Goal: Information Seeking & Learning: Check status

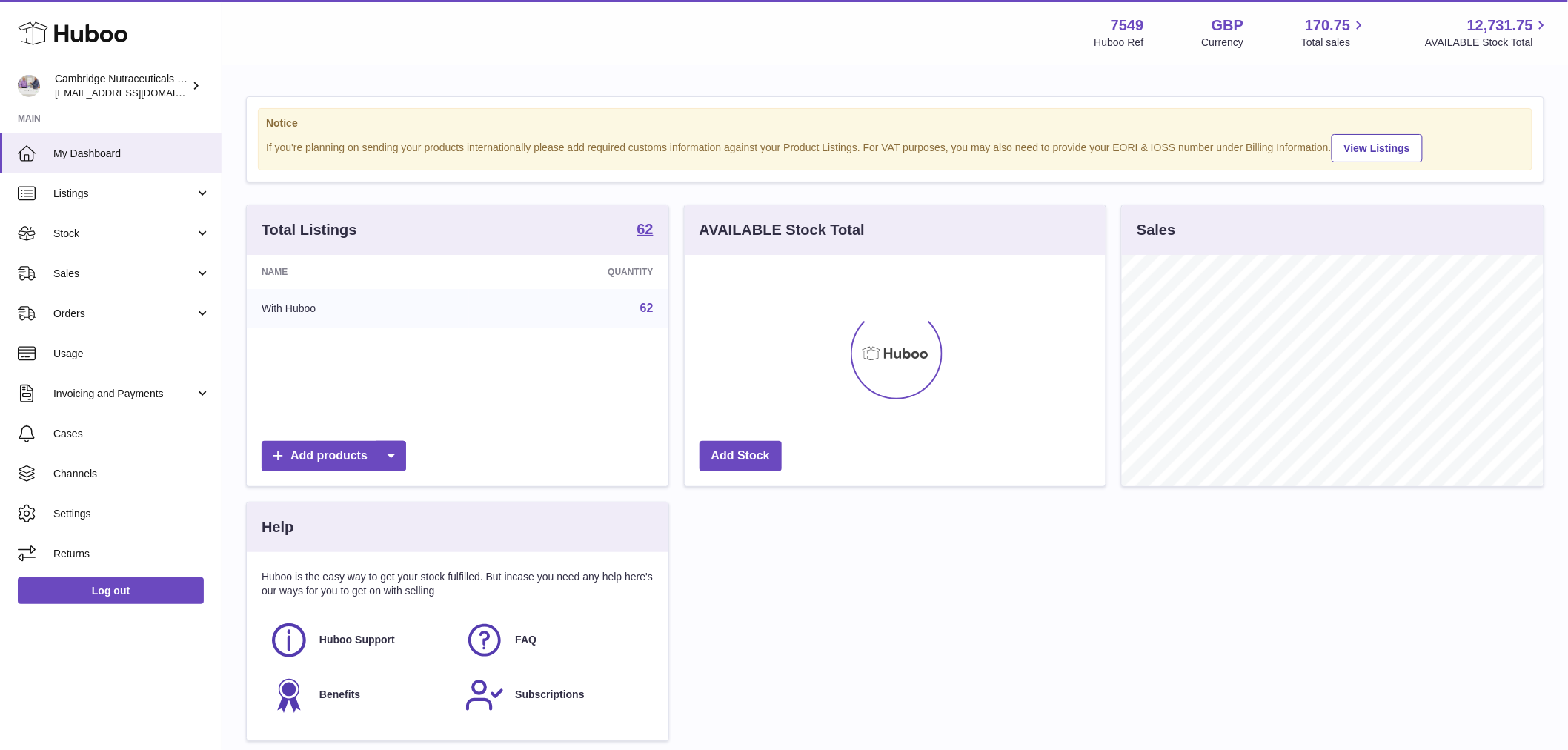
scroll to position [231, 421]
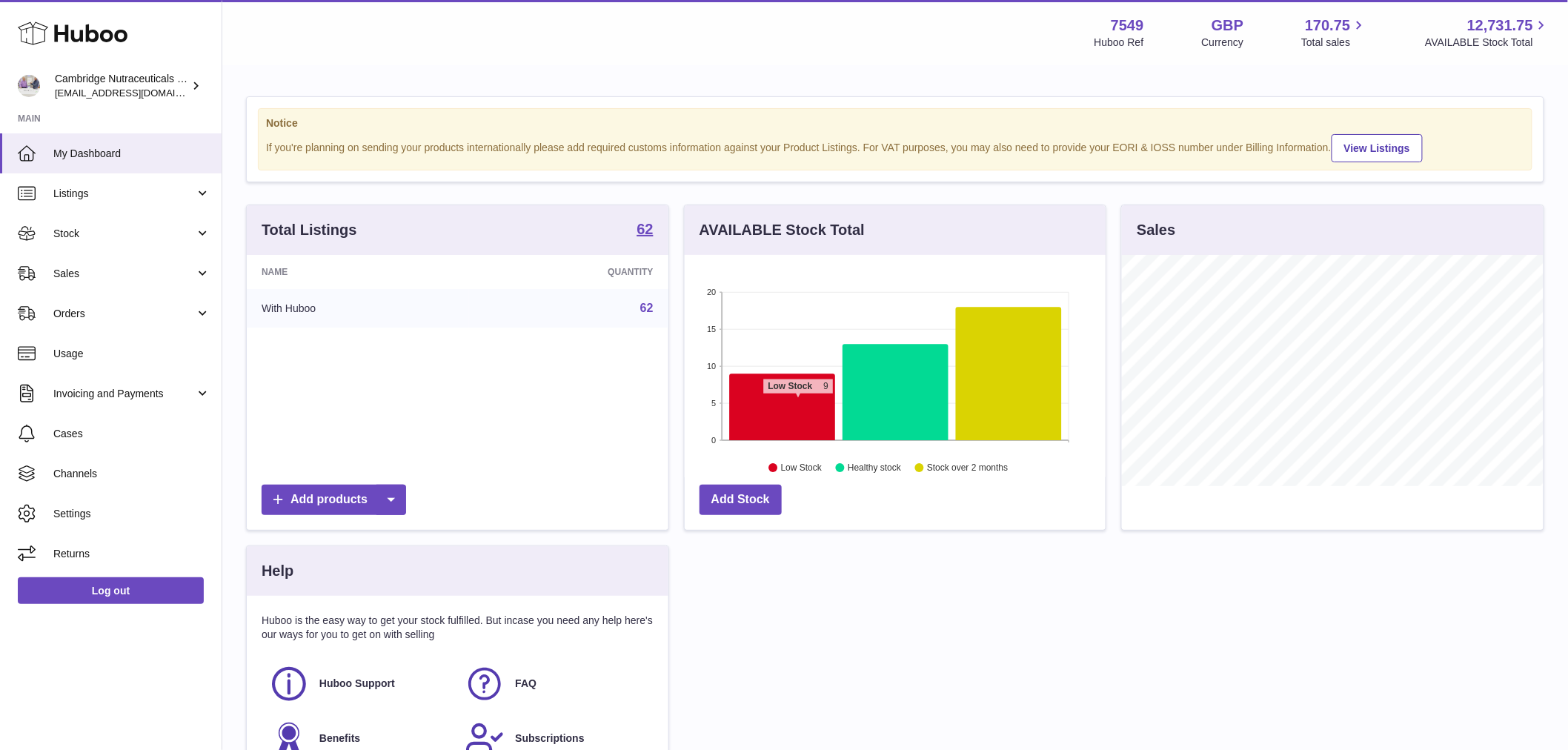
click at [798, 402] on icon at bounding box center [783, 408] width 106 height 67
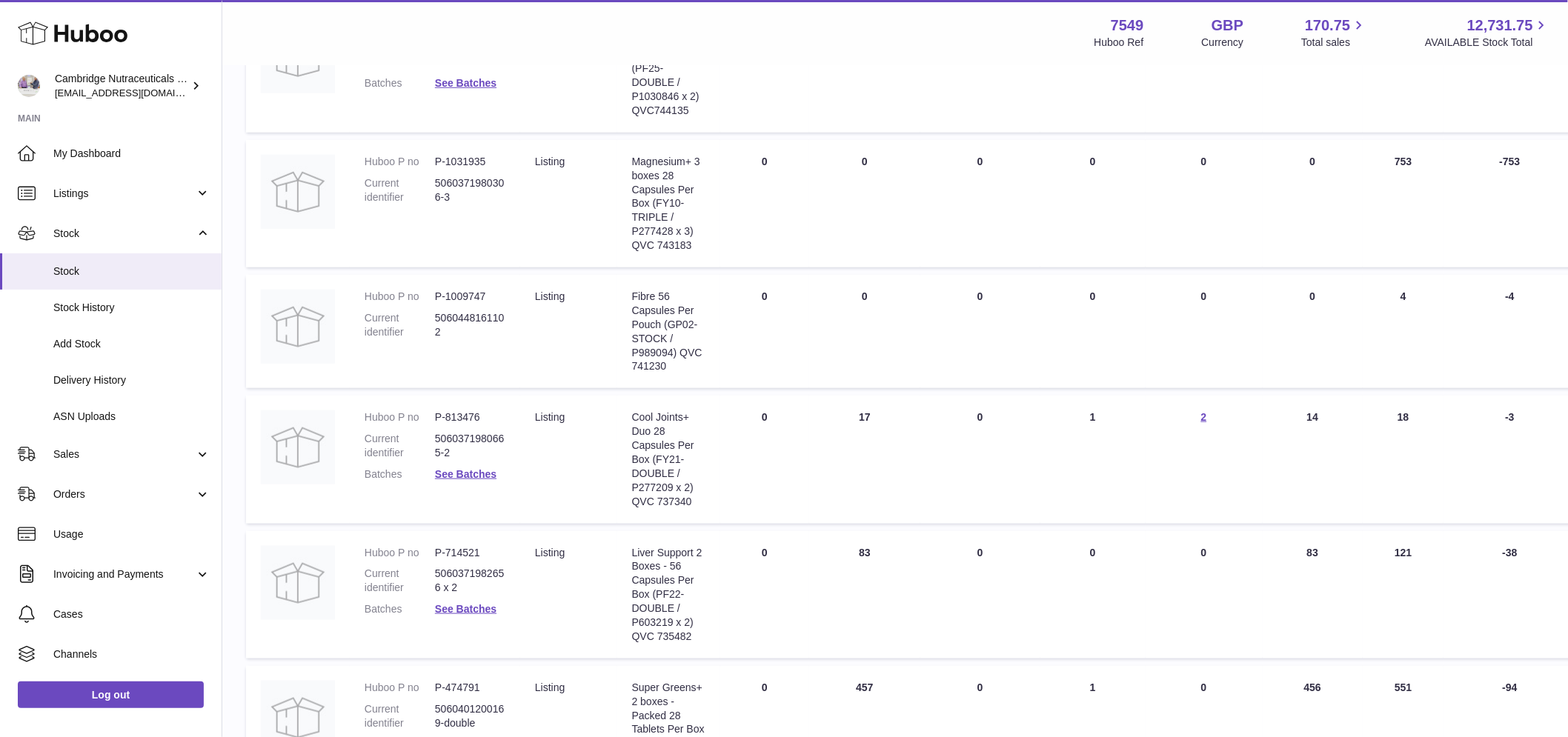
scroll to position [247, 0]
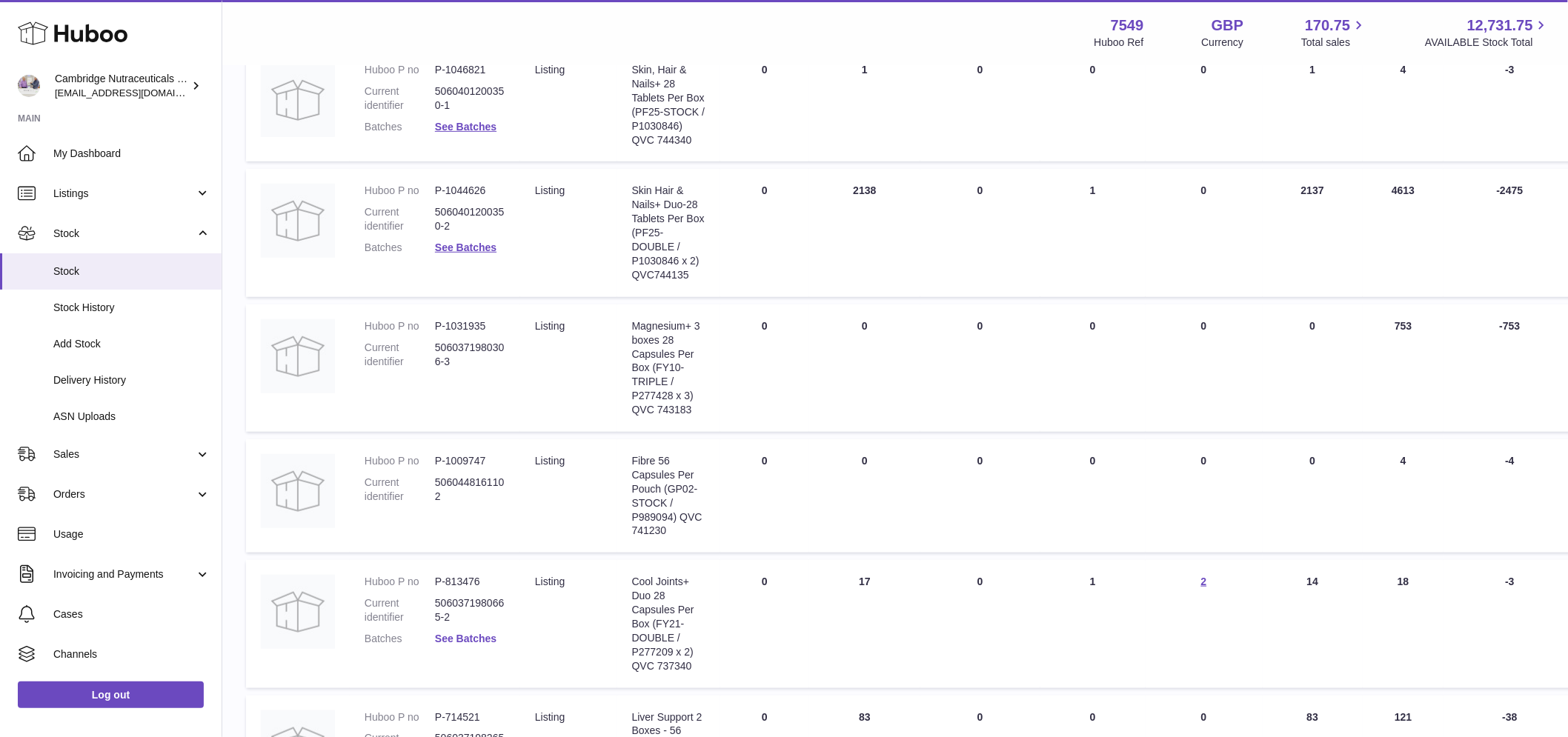
click at [467, 636] on link "See Batches" at bounding box center [465, 639] width 62 height 12
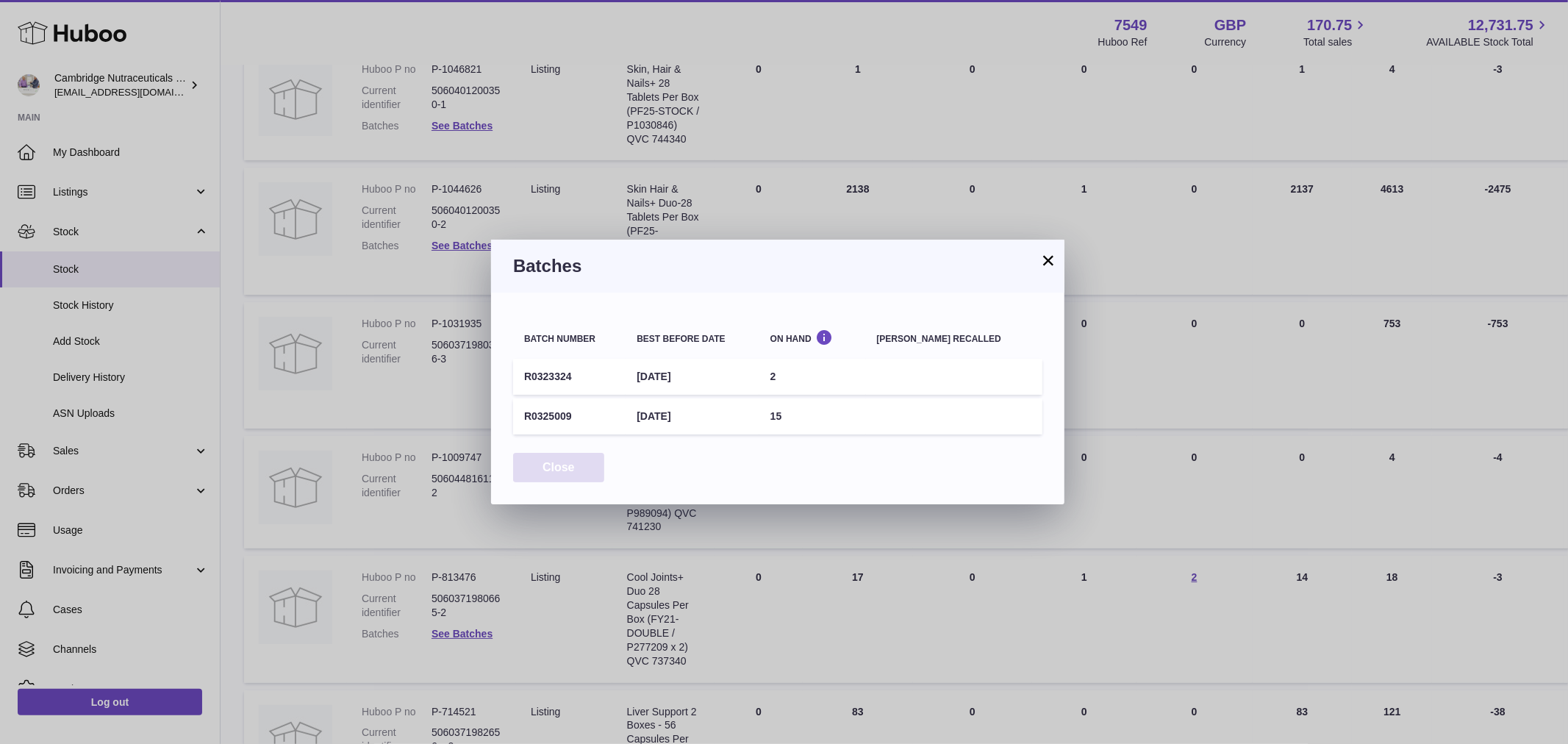
click at [551, 470] on button "Close" at bounding box center [558, 467] width 91 height 30
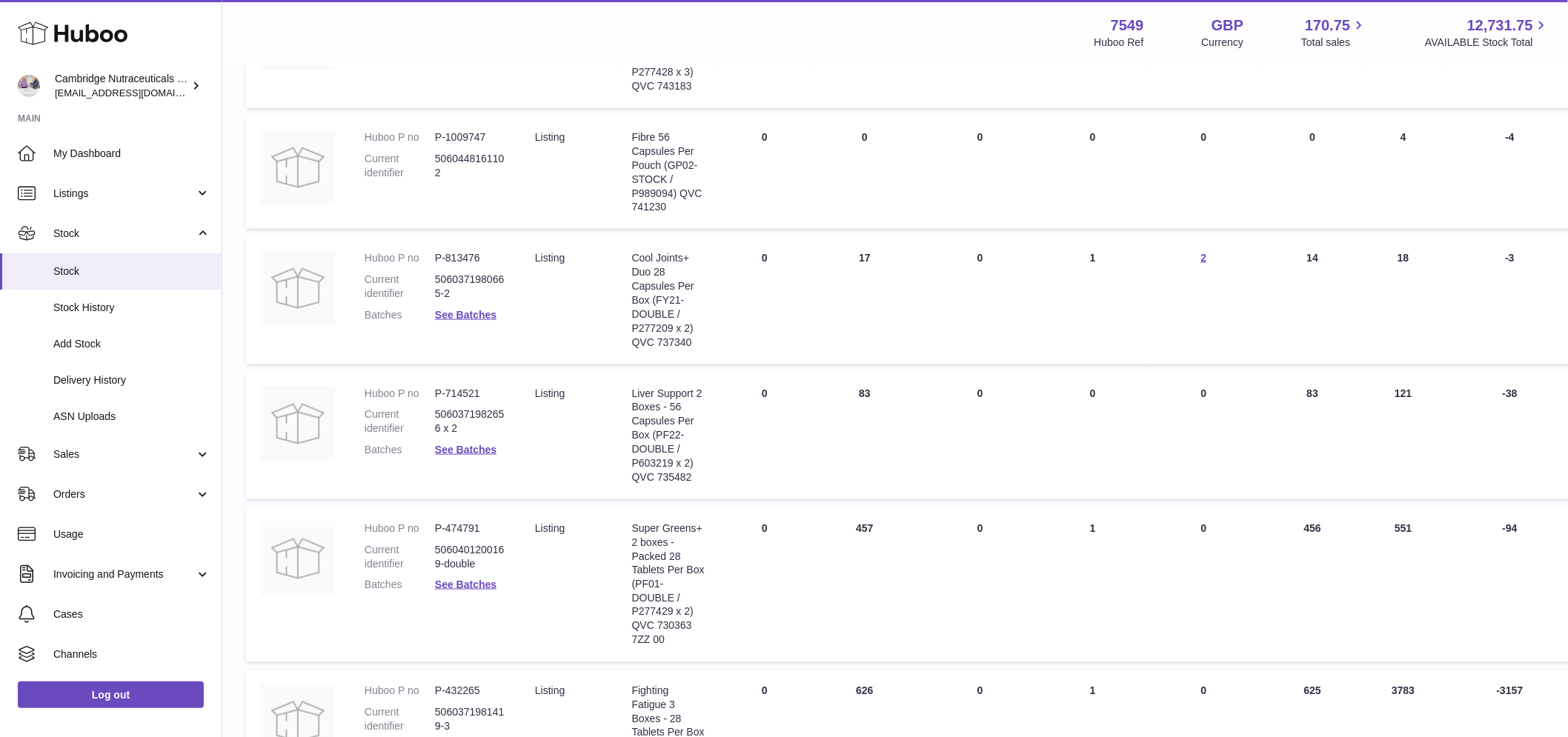
scroll to position [576, 0]
drag, startPoint x: 655, startPoint y: 289, endPoint x: 674, endPoint y: 308, distance: 26.9
click at [674, 308] on div "Cool Joints+ Duo 28 Capsules Per Box (FY21-DOUBLE / P277209 x 2) QVC 737340" at bounding box center [668, 295] width 74 height 98
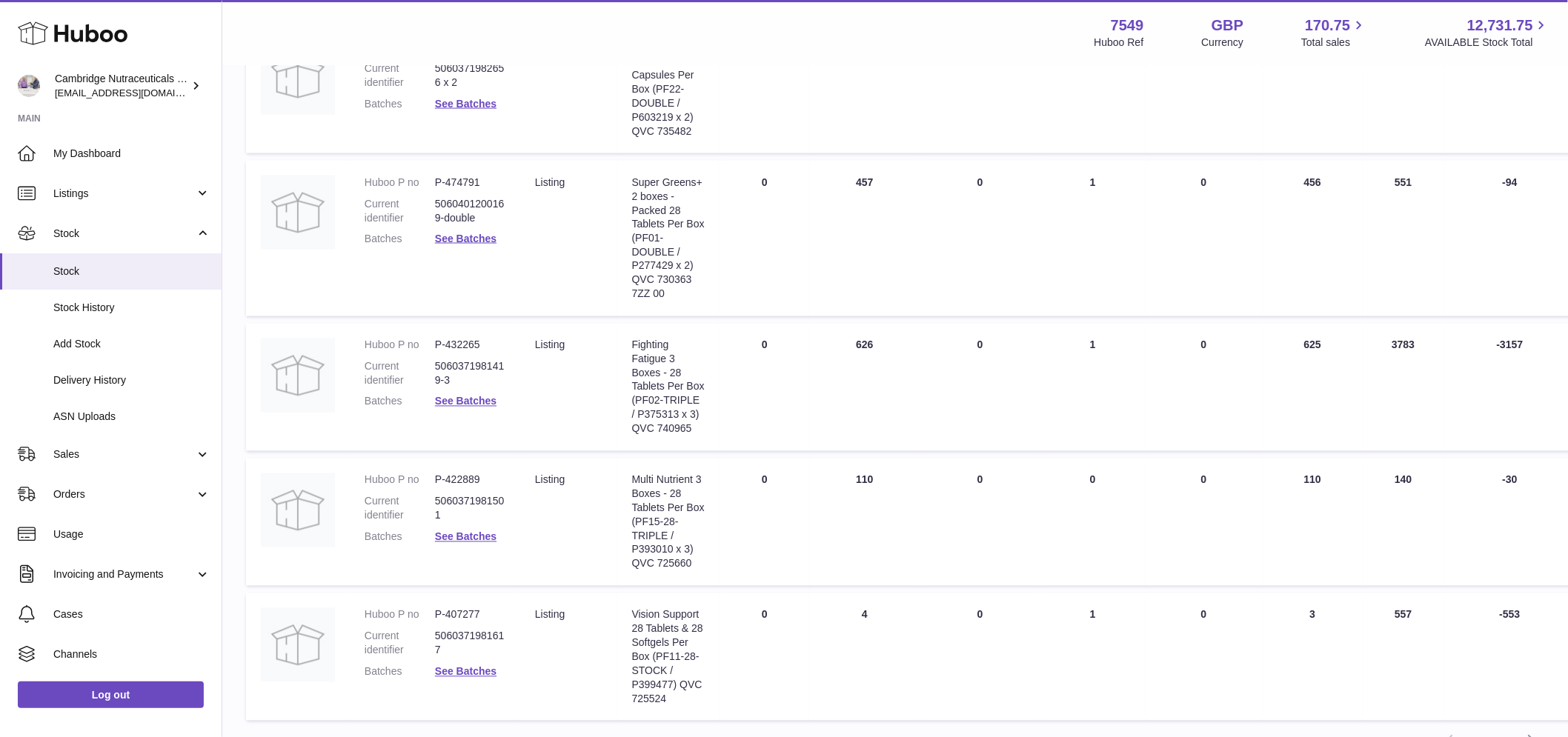
scroll to position [1061, 0]
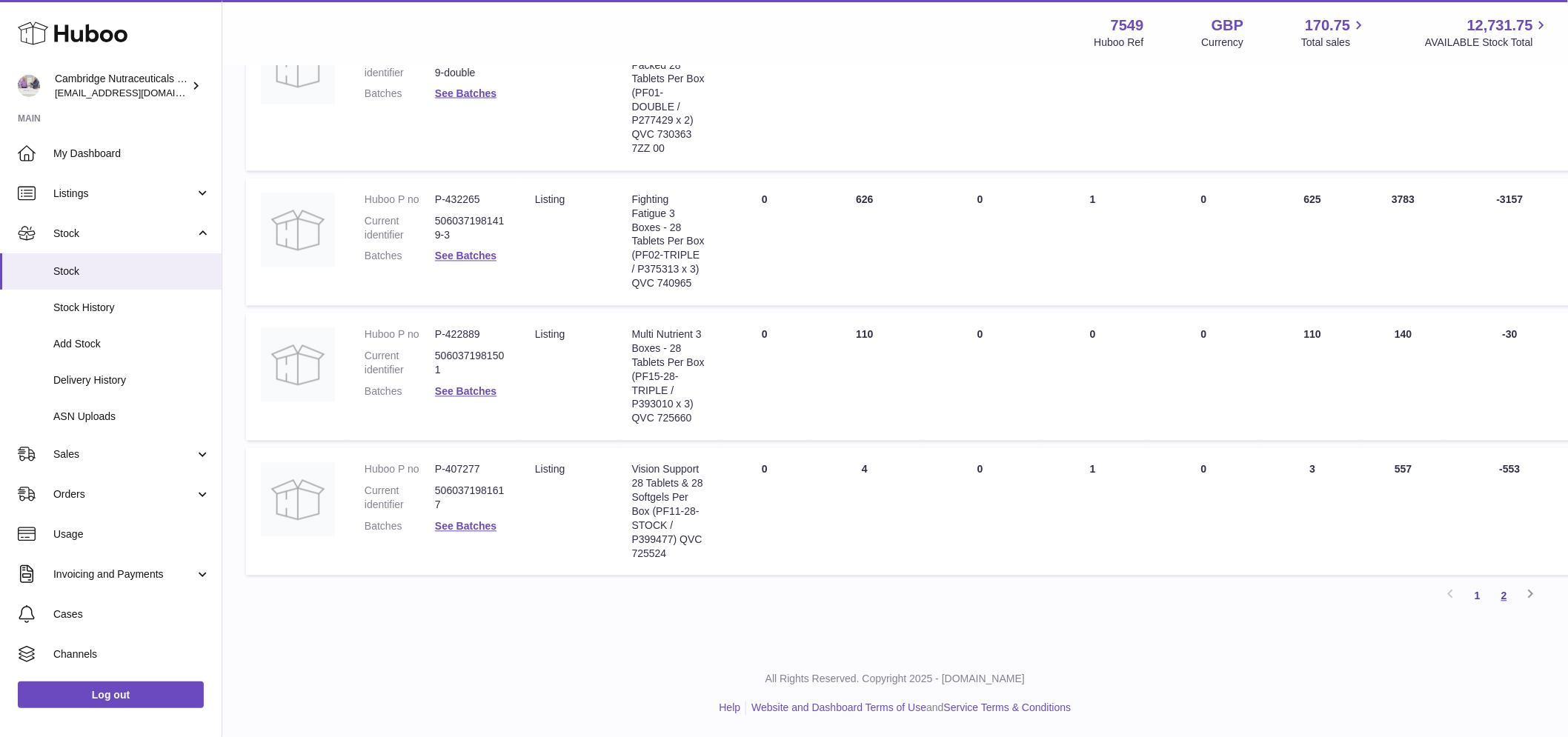
click at [1498, 595] on link "2" at bounding box center [1504, 595] width 27 height 27
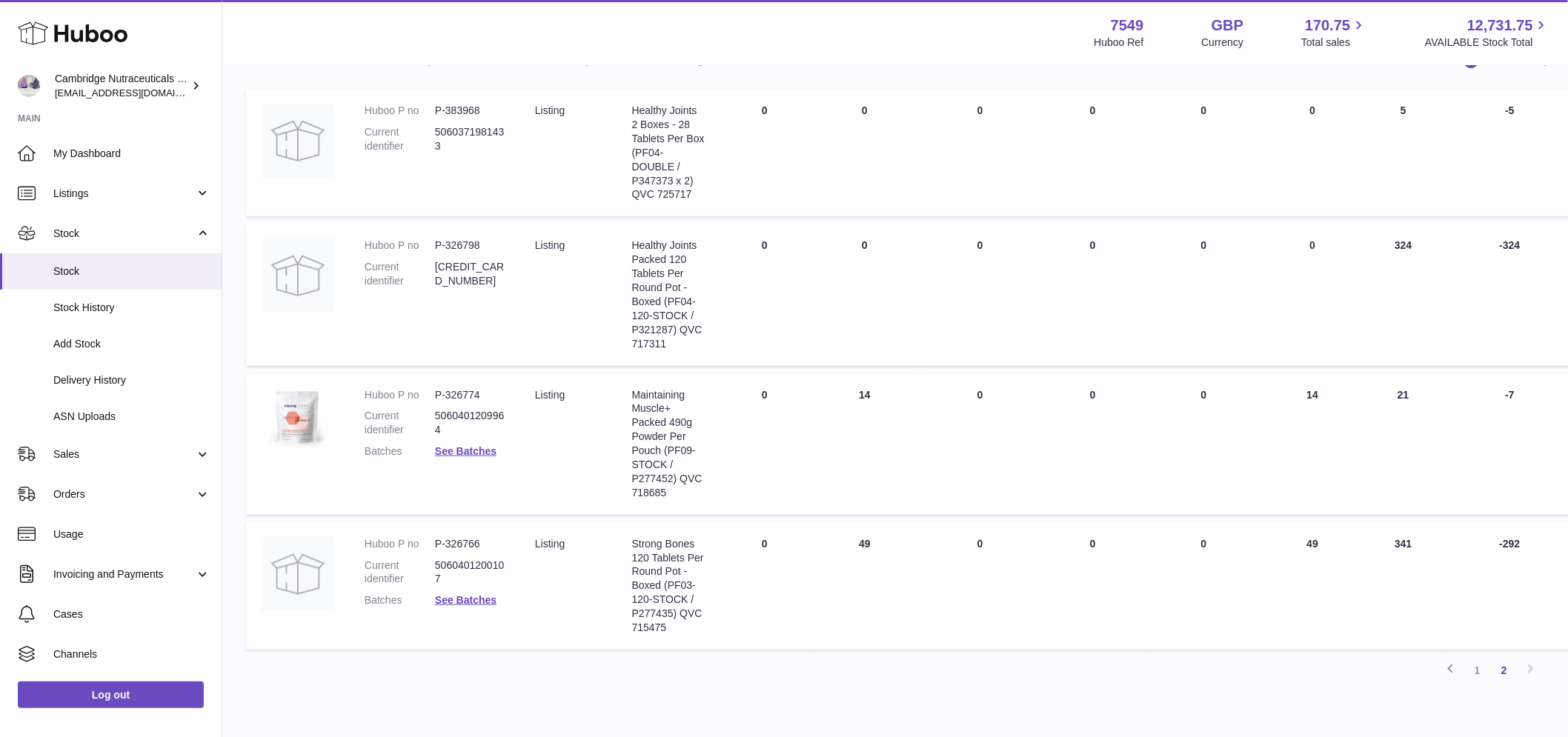
scroll to position [231, 0]
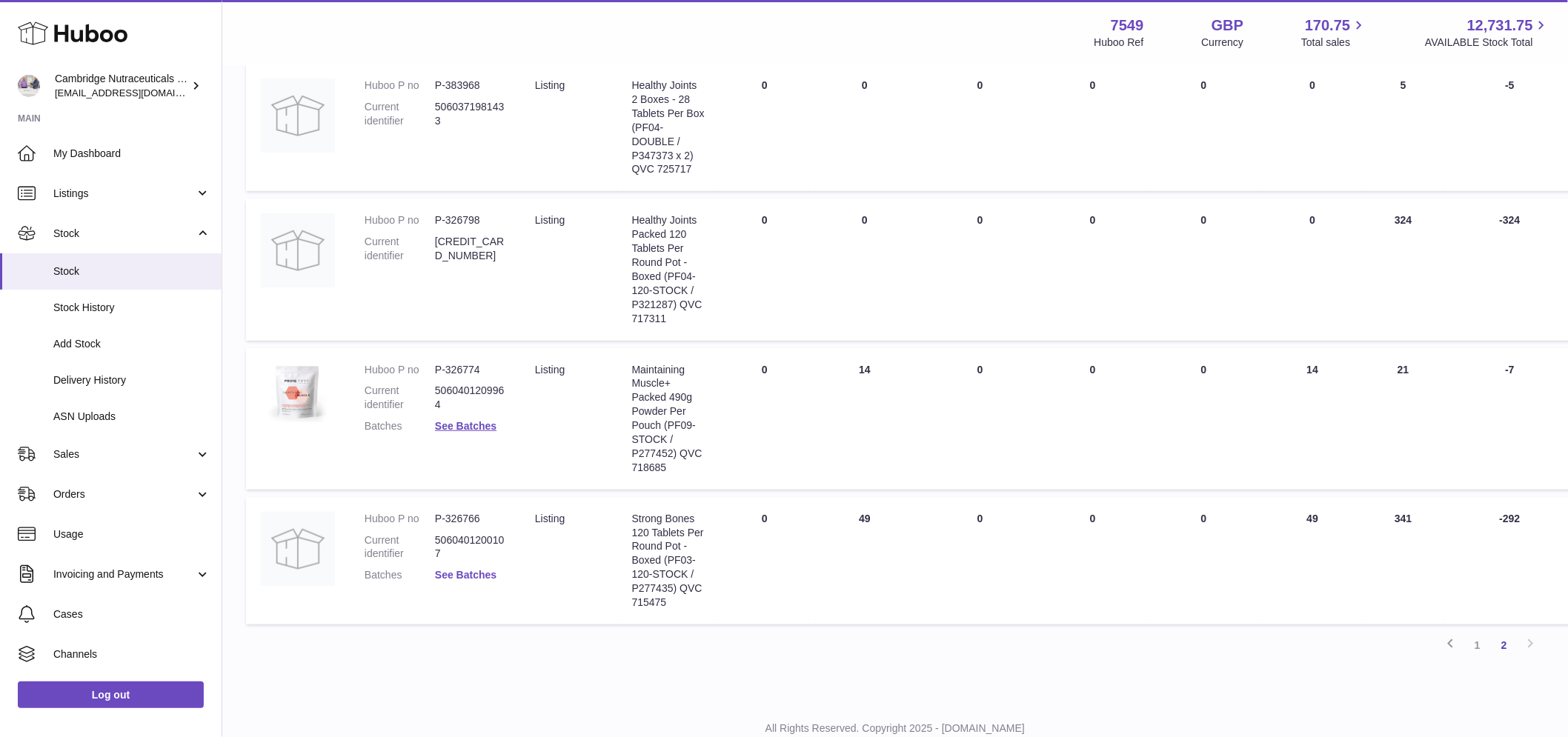
click at [477, 576] on link "See Batches" at bounding box center [465, 575] width 62 height 12
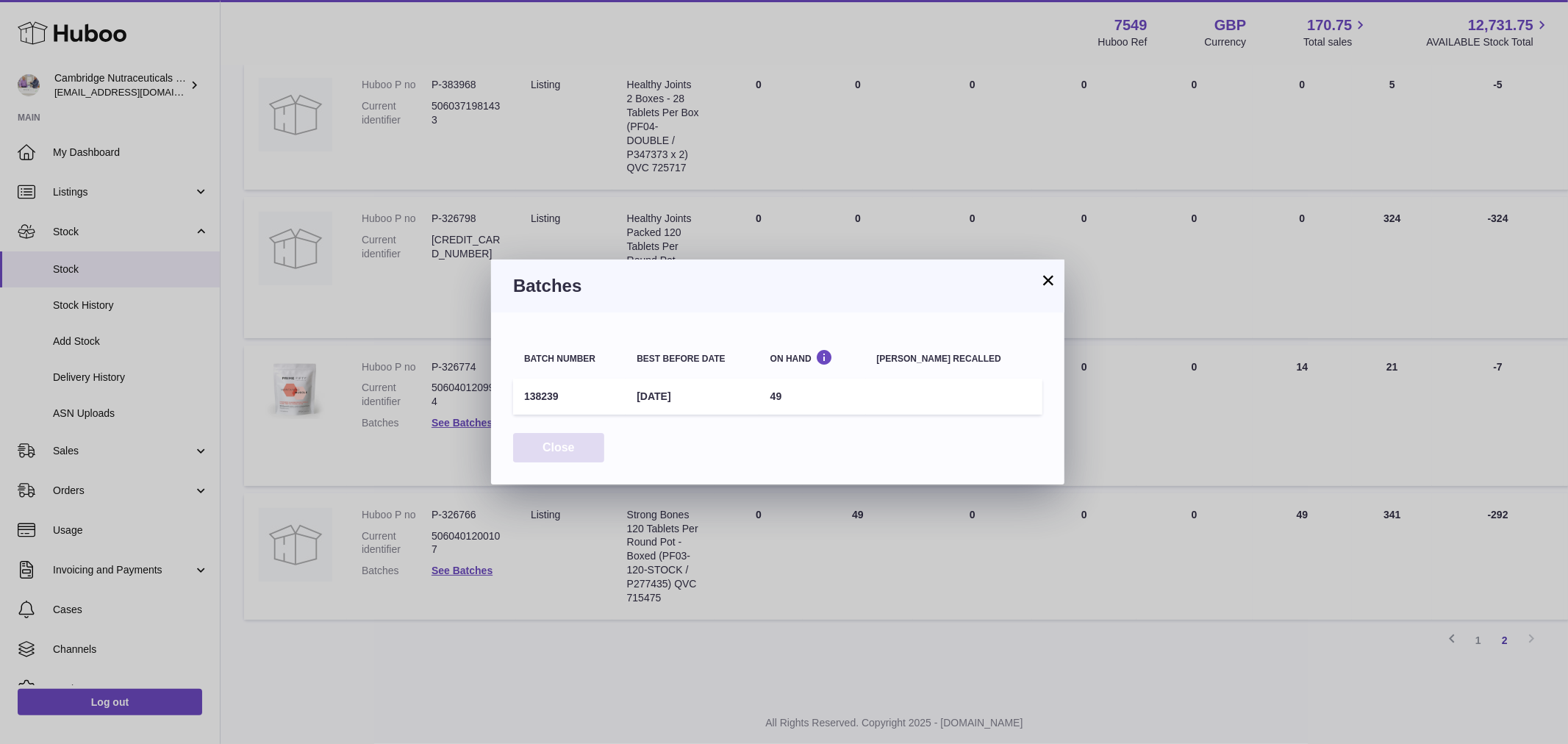
click at [555, 438] on button "Close" at bounding box center [558, 448] width 91 height 30
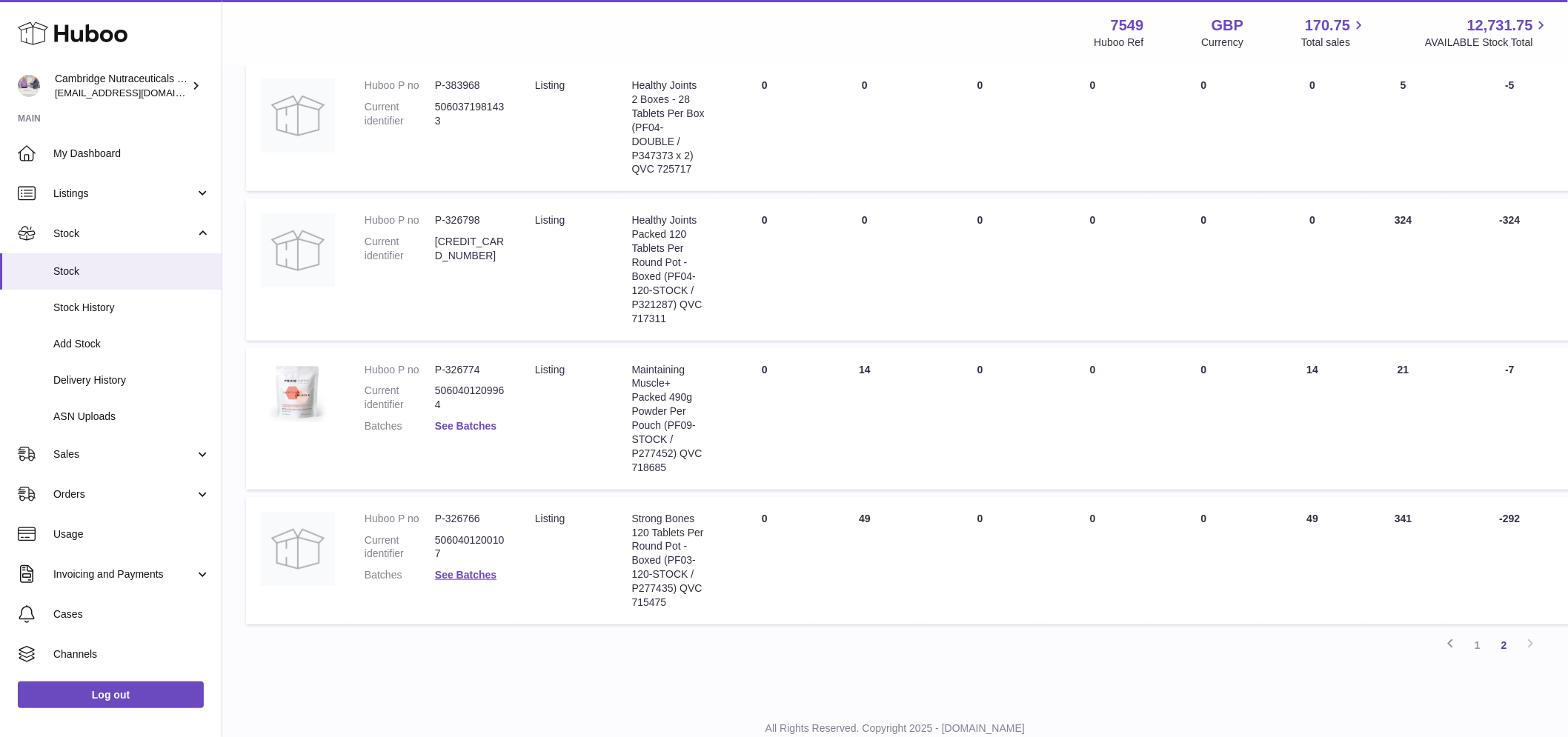
click at [470, 421] on link "See Batches" at bounding box center [465, 425] width 62 height 12
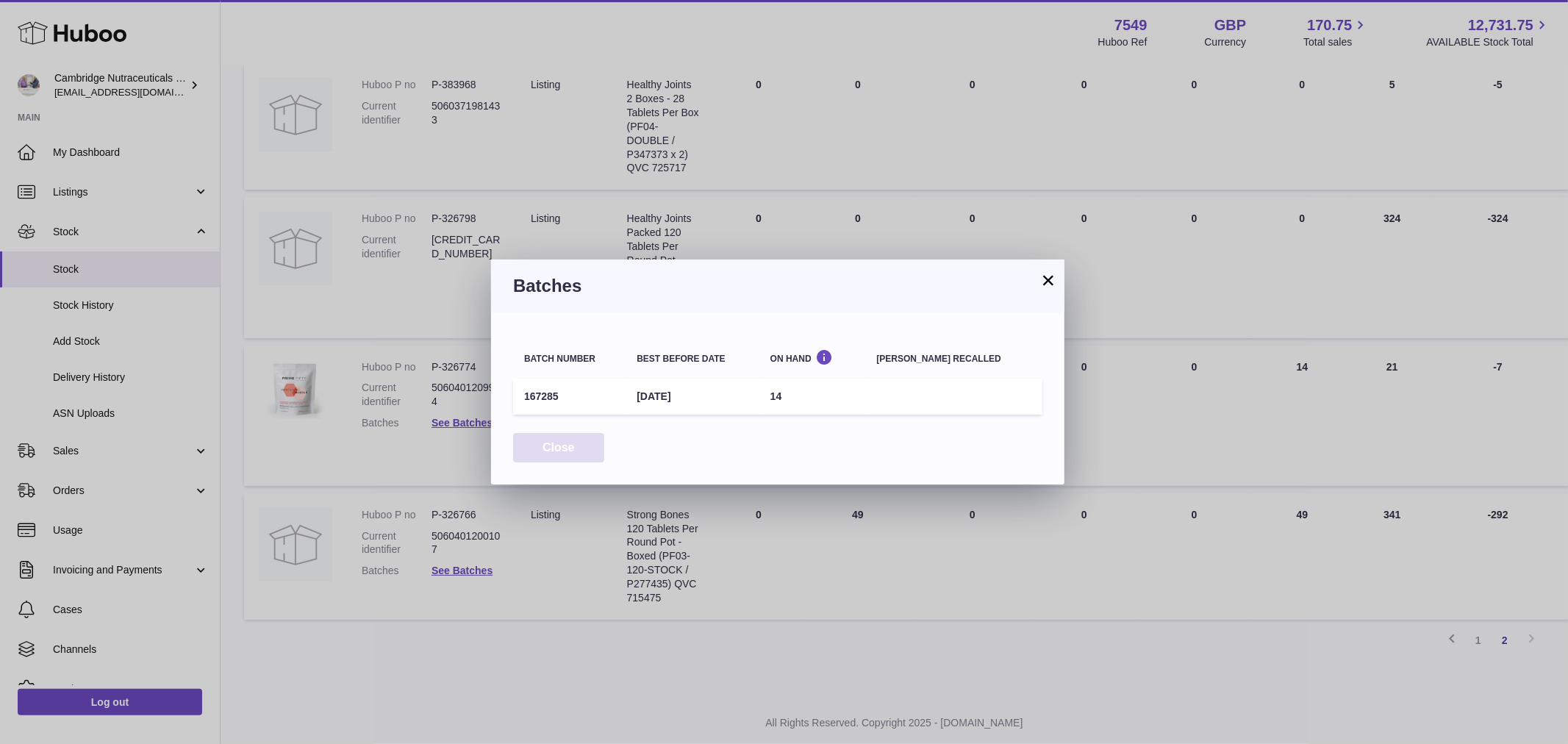
click at [557, 446] on button "Close" at bounding box center [558, 448] width 91 height 30
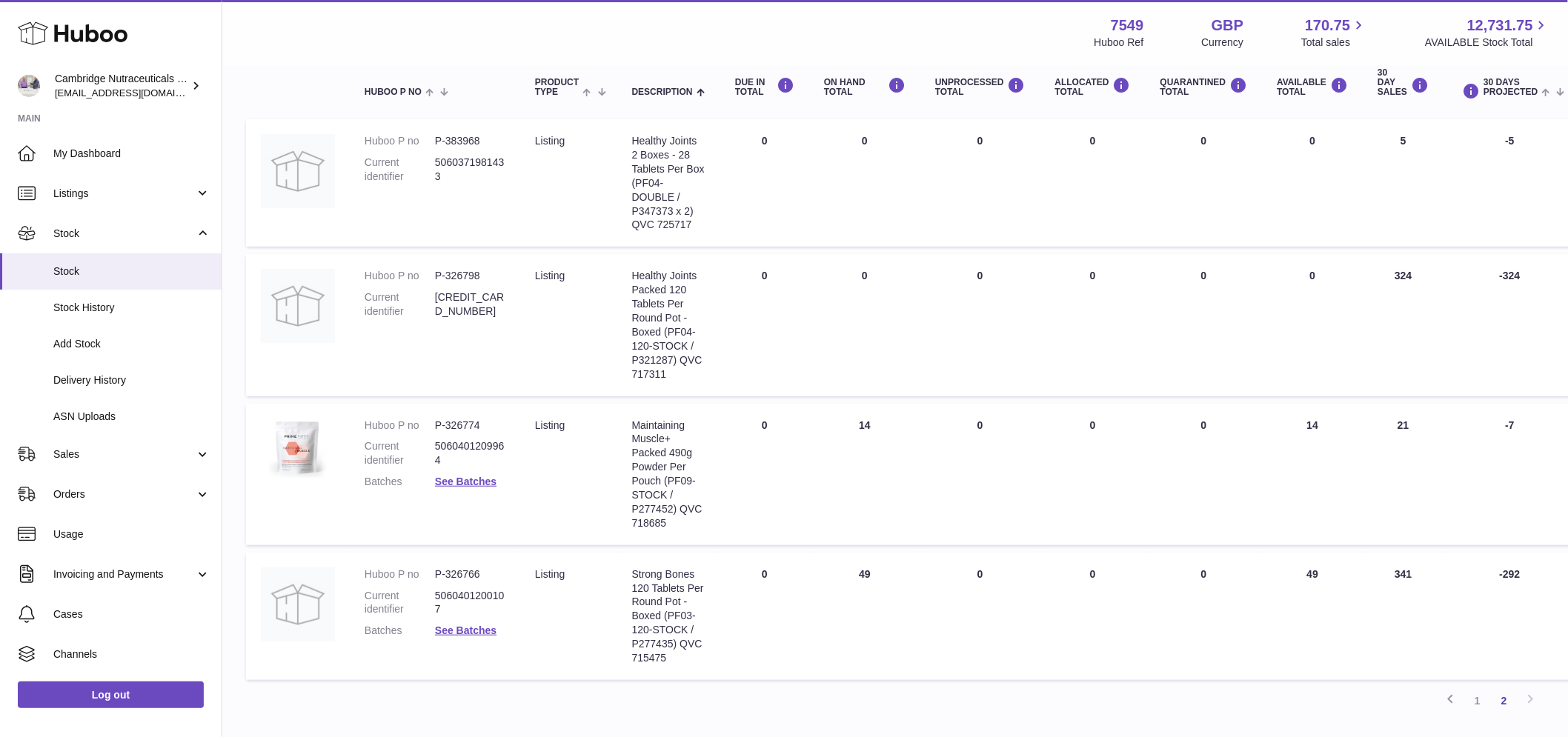
scroll to position [67, 0]
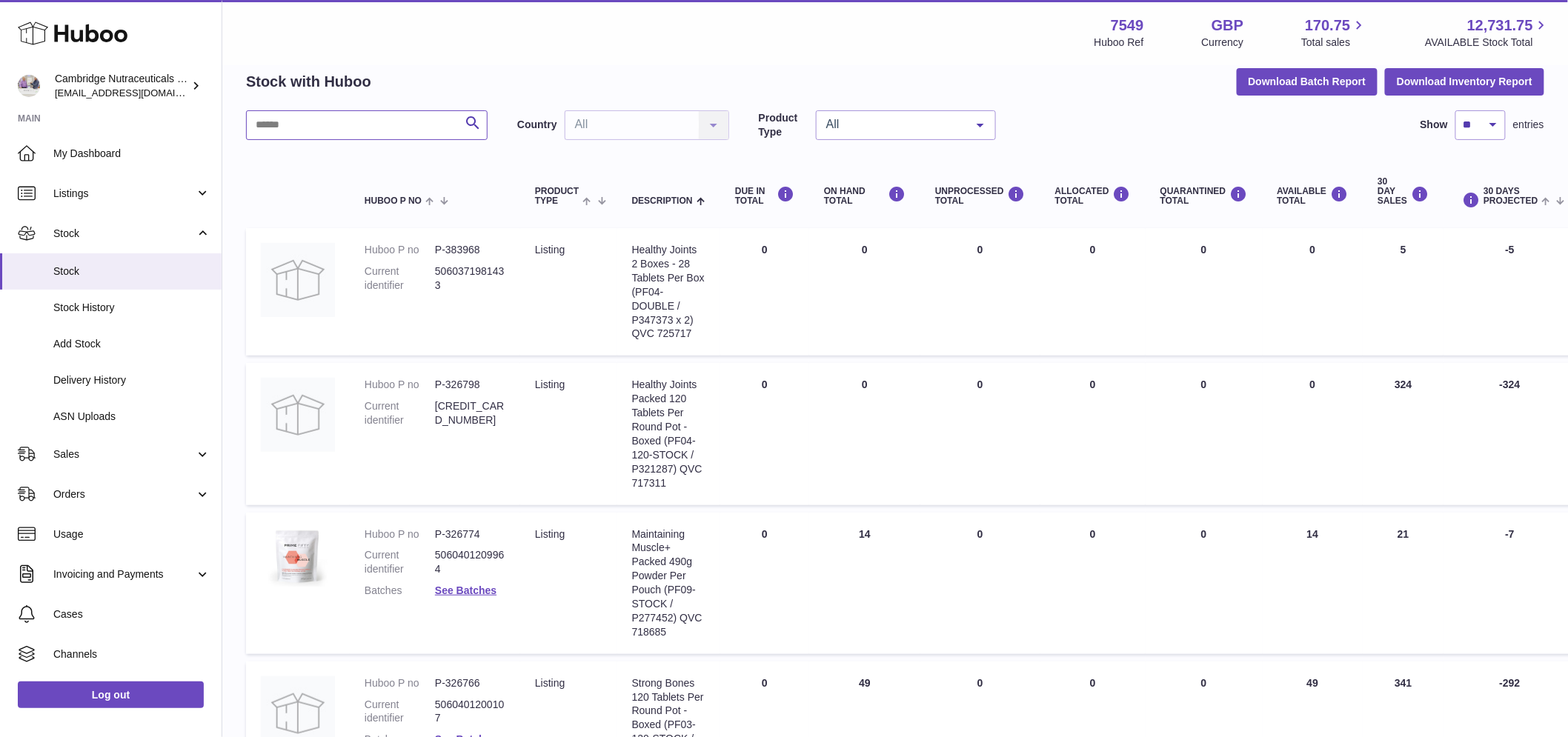
click at [317, 135] on input "text" at bounding box center [367, 125] width 242 height 29
type input "****"
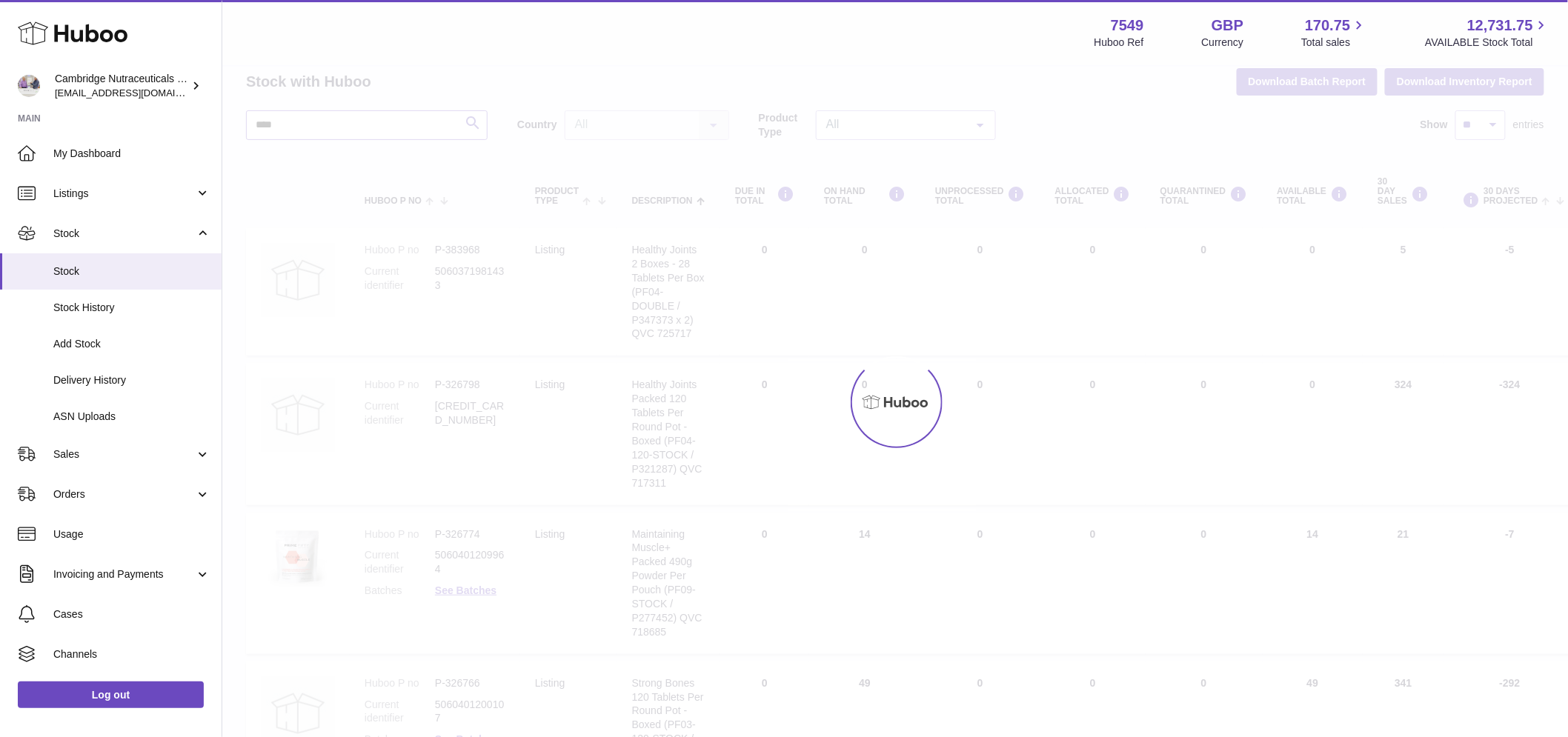
scroll to position [12, 0]
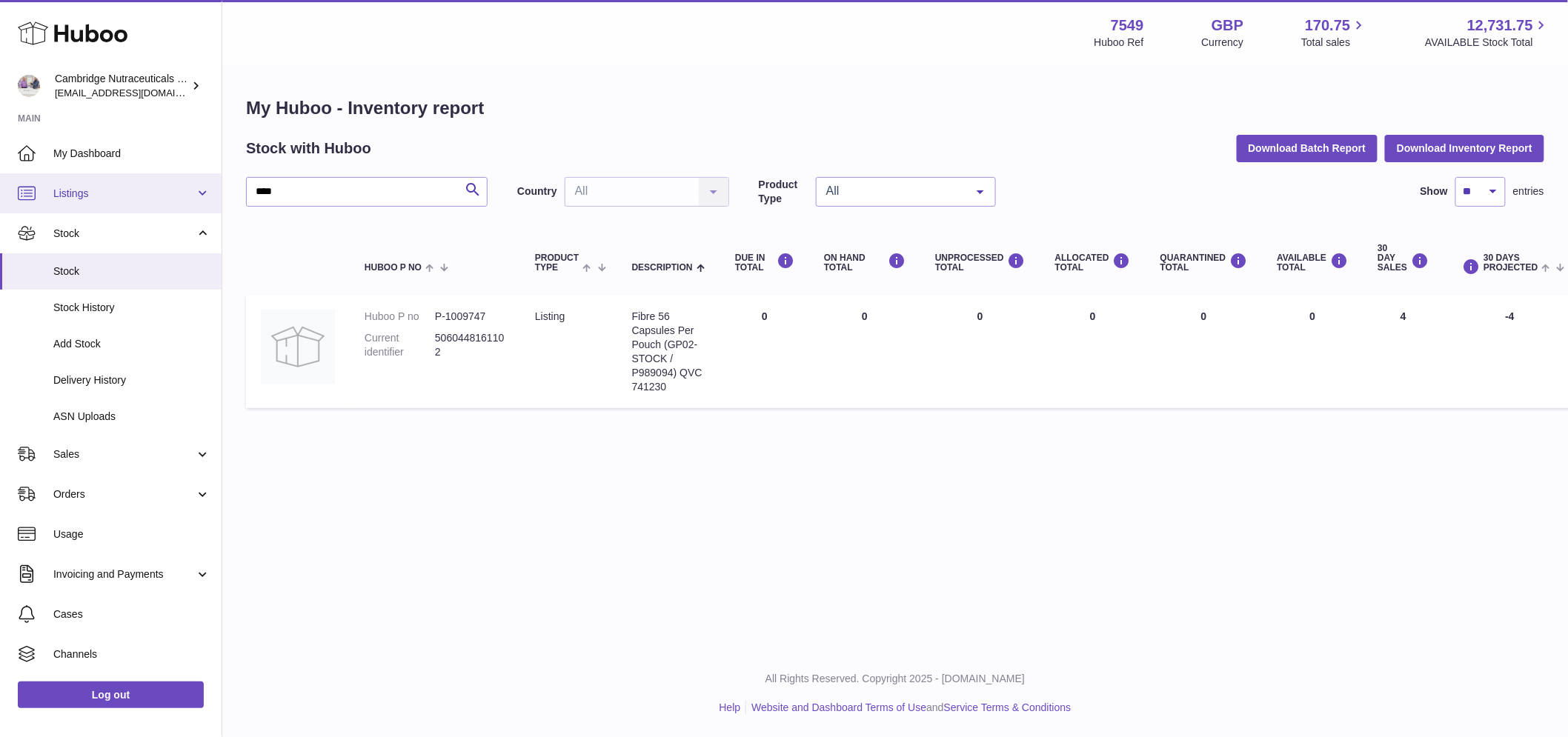
click at [91, 204] on link "Listings" at bounding box center [110, 193] width 221 height 40
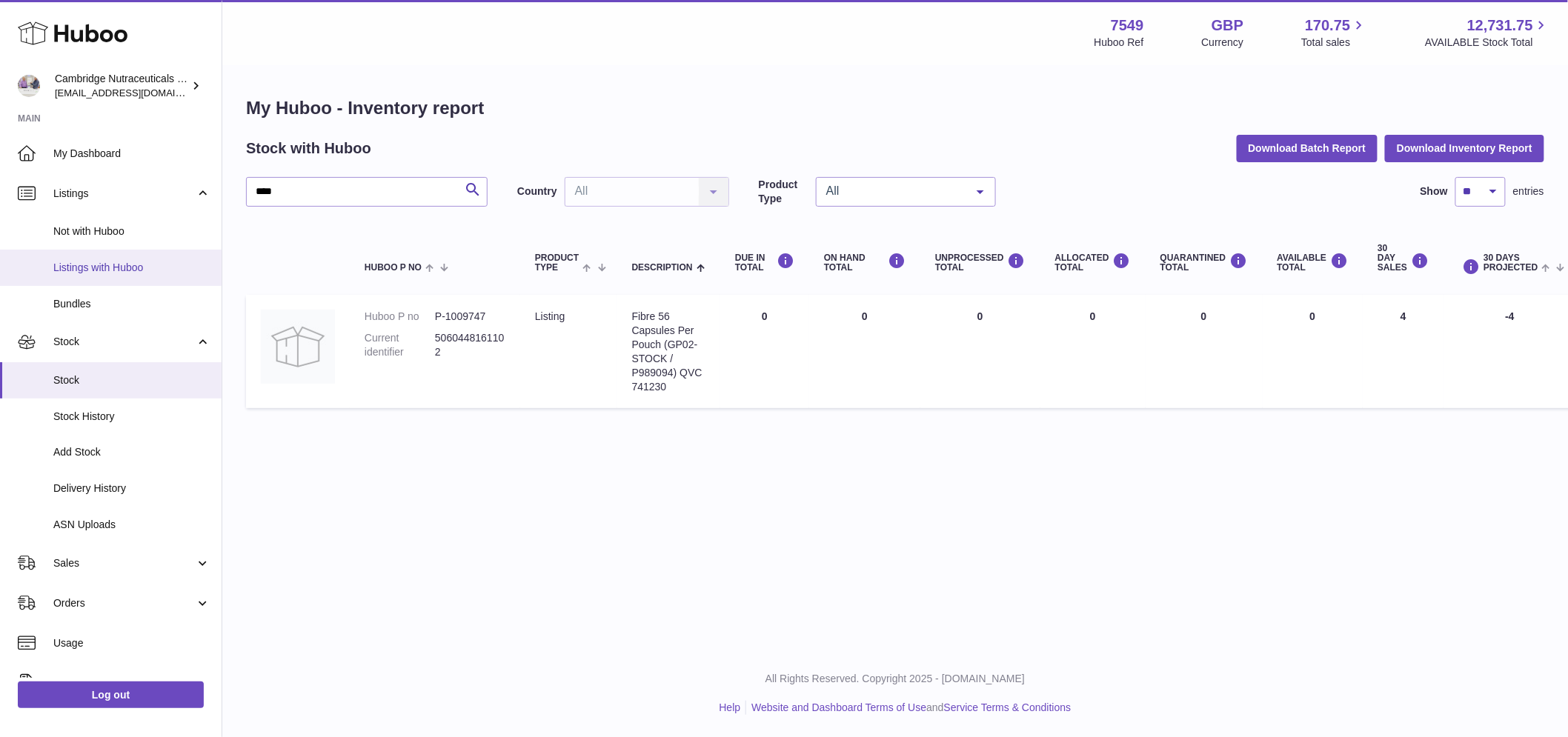
click at [143, 263] on span "Listings with Huboo" at bounding box center [132, 267] width 157 height 14
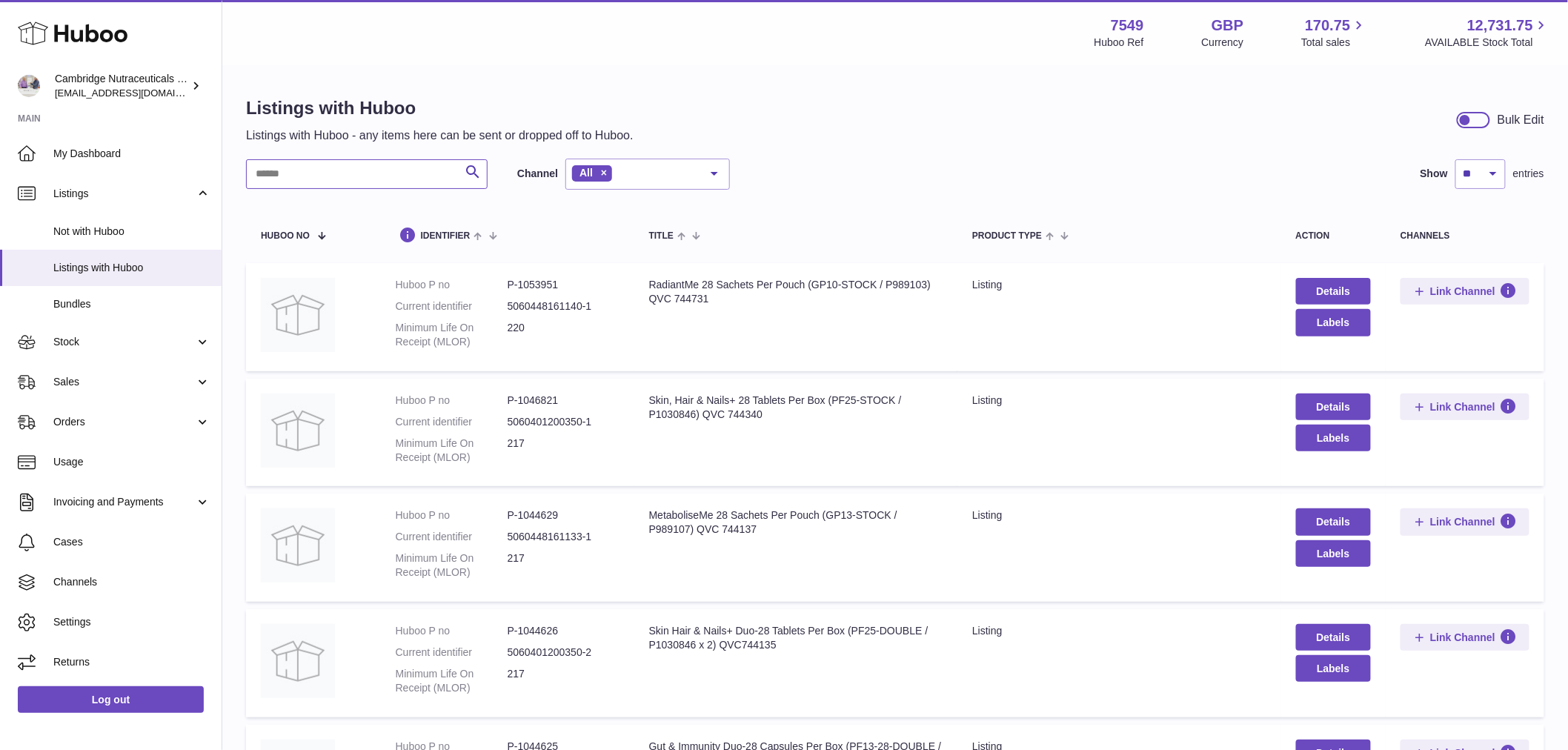
drag, startPoint x: 310, startPoint y: 185, endPoint x: 331, endPoint y: 176, distance: 22.8
click at [313, 185] on input "text" at bounding box center [367, 174] width 242 height 29
type input "****"
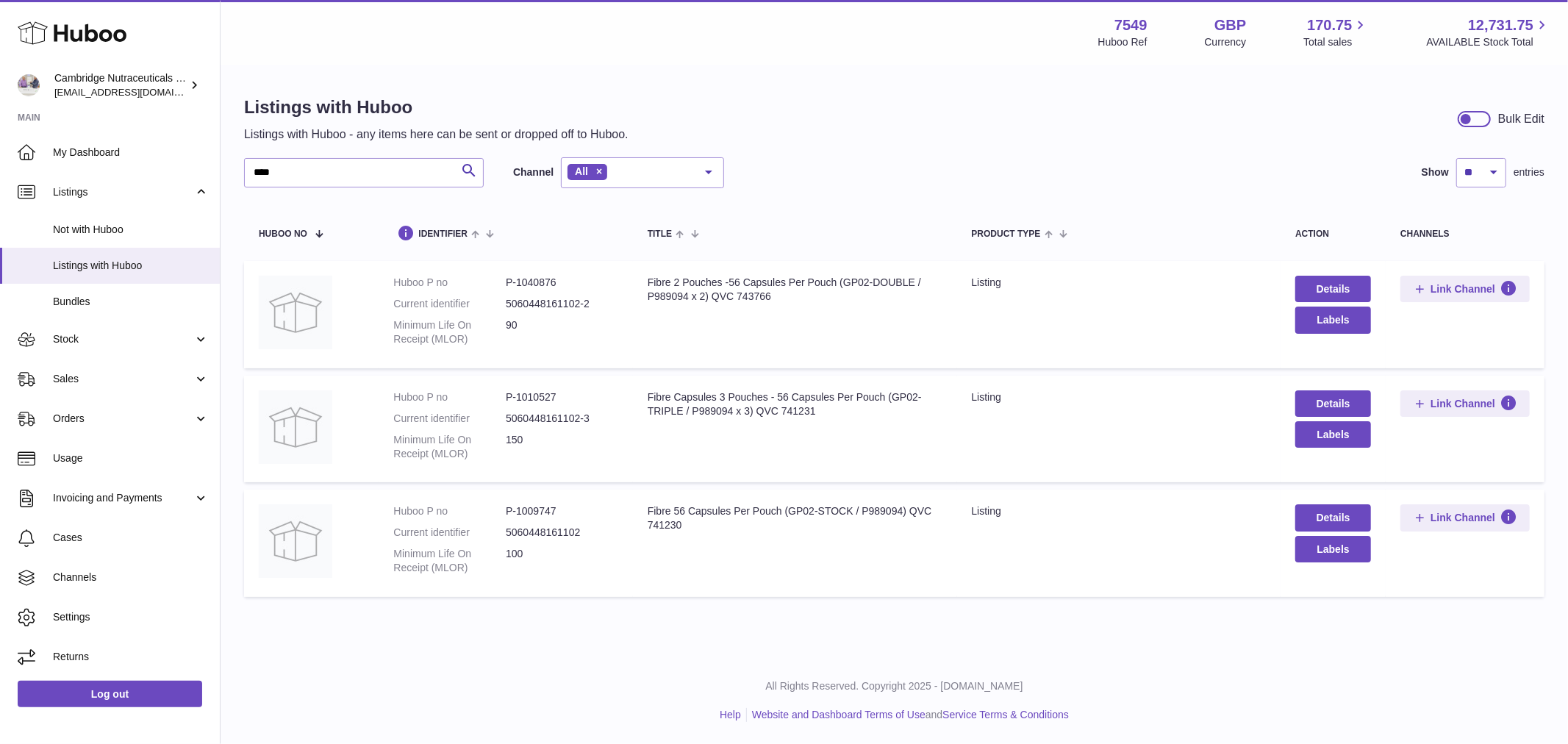
click at [696, 277] on div "Fibre 2 Pouches -56 Capsules Per Pouch (GP02-DOUBLE / P989094 x 2) QVC 743766" at bounding box center [795, 290] width 294 height 28
click at [545, 283] on dd "P-1040876" at bounding box center [562, 283] width 112 height 14
copy dd "1040876"
click at [542, 399] on dd "P-1010527" at bounding box center [562, 397] width 112 height 14
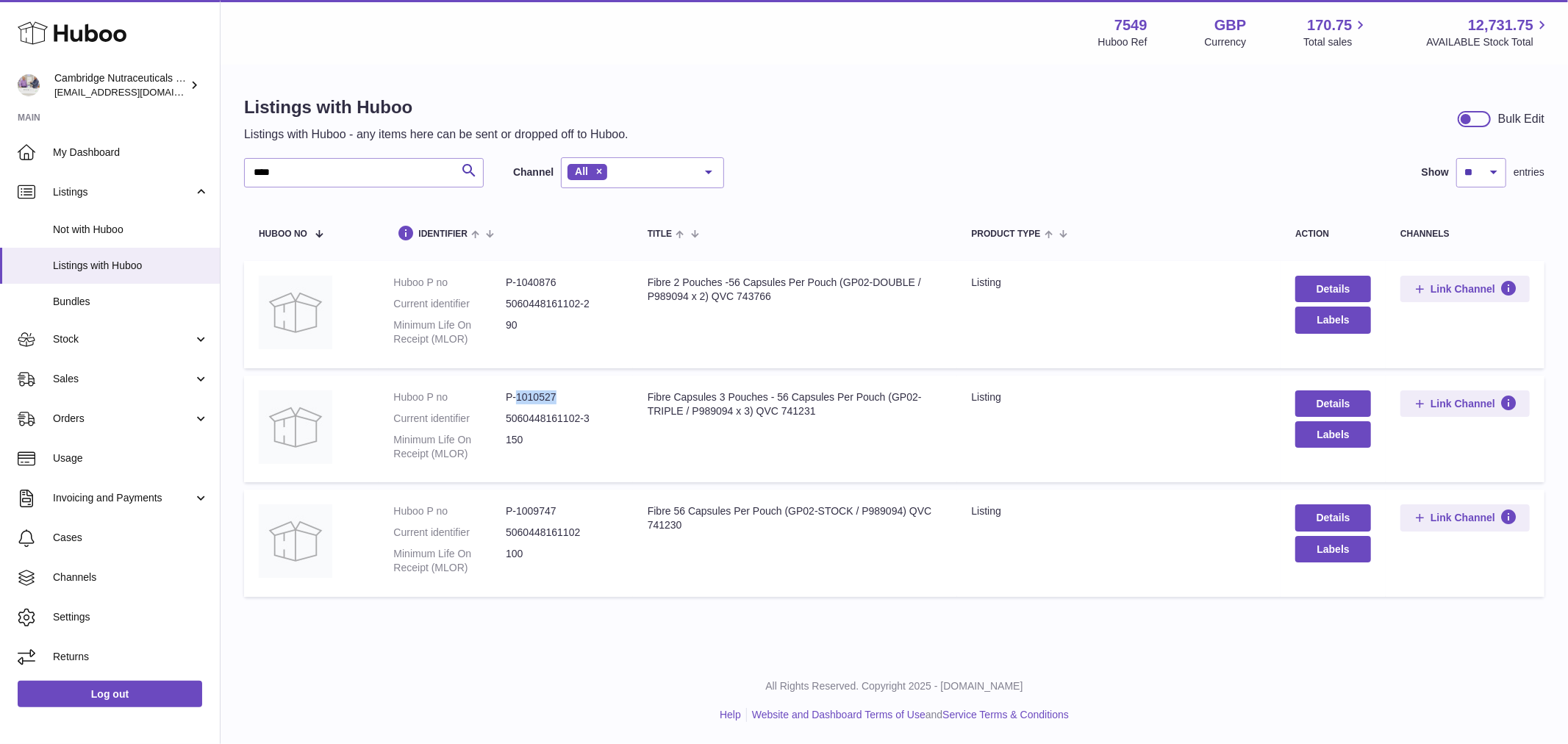
click at [542, 399] on dd "P-1010527" at bounding box center [562, 397] width 112 height 14
copy dd "1010527"
click at [98, 354] on link "Stock" at bounding box center [109, 339] width 219 height 40
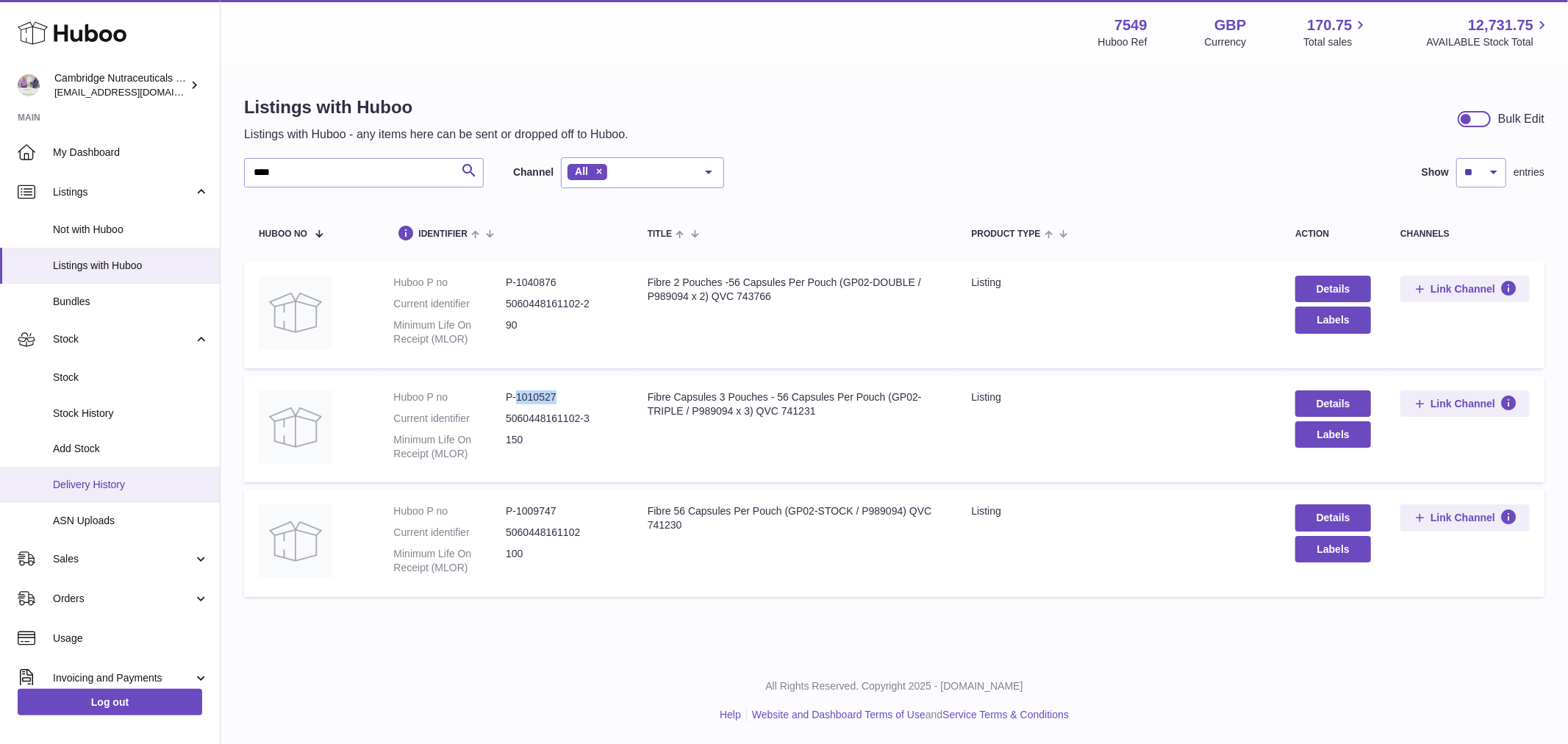
click at [133, 488] on span "Delivery History" at bounding box center [131, 485] width 156 height 14
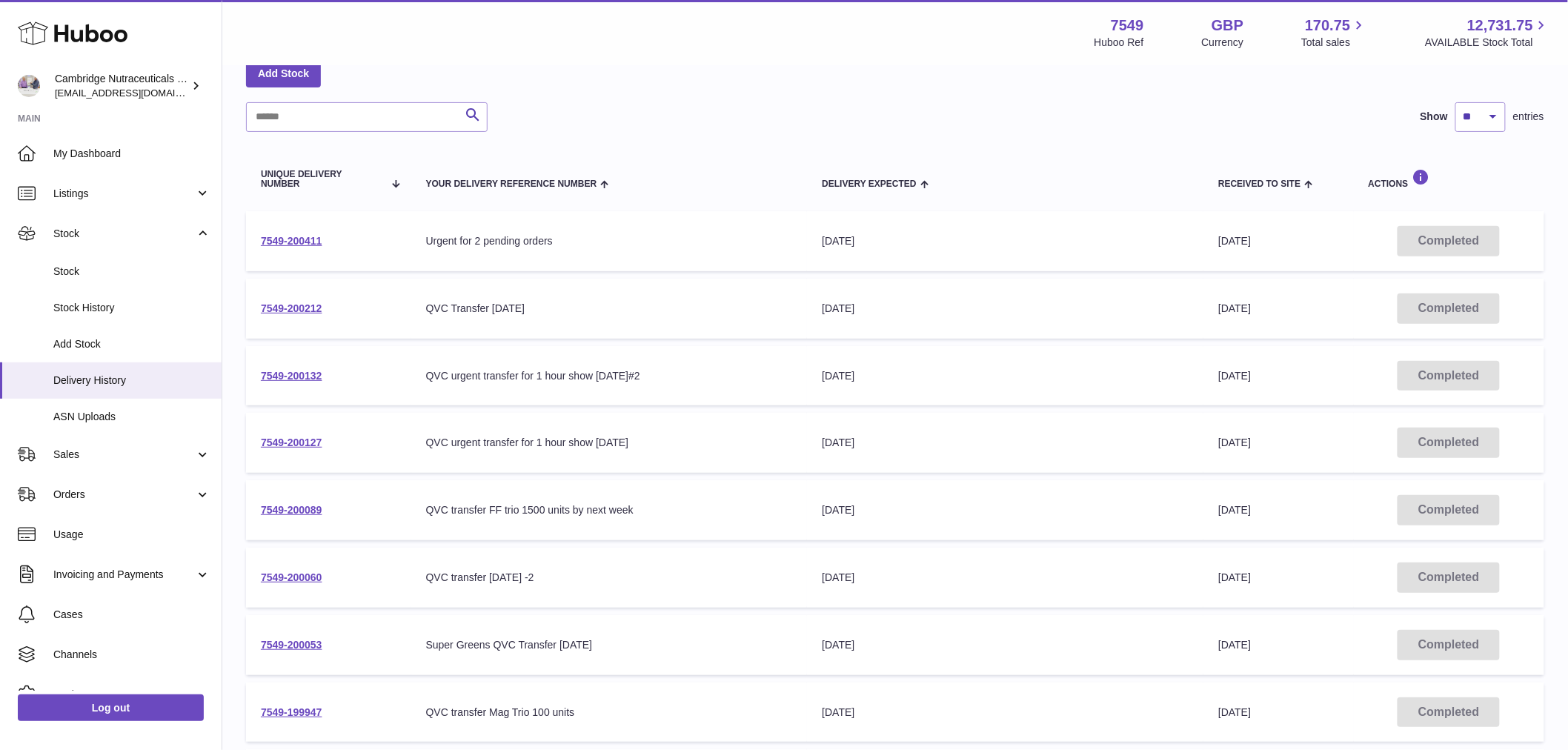
scroll to position [247, 0]
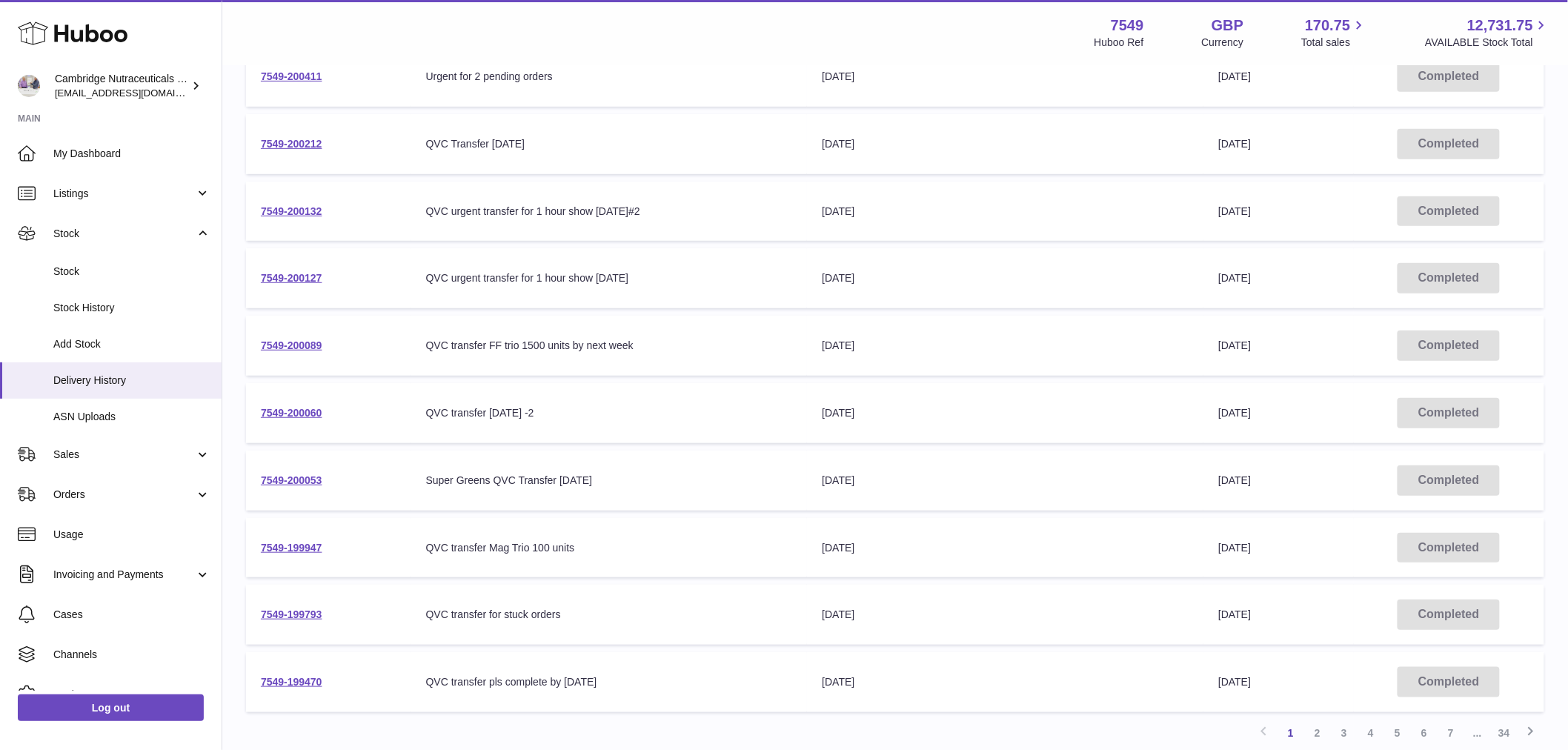
click at [268, 428] on td "7549-200060" at bounding box center [328, 413] width 165 height 60
click at [275, 274] on link "7549-200127" at bounding box center [291, 278] width 62 height 12
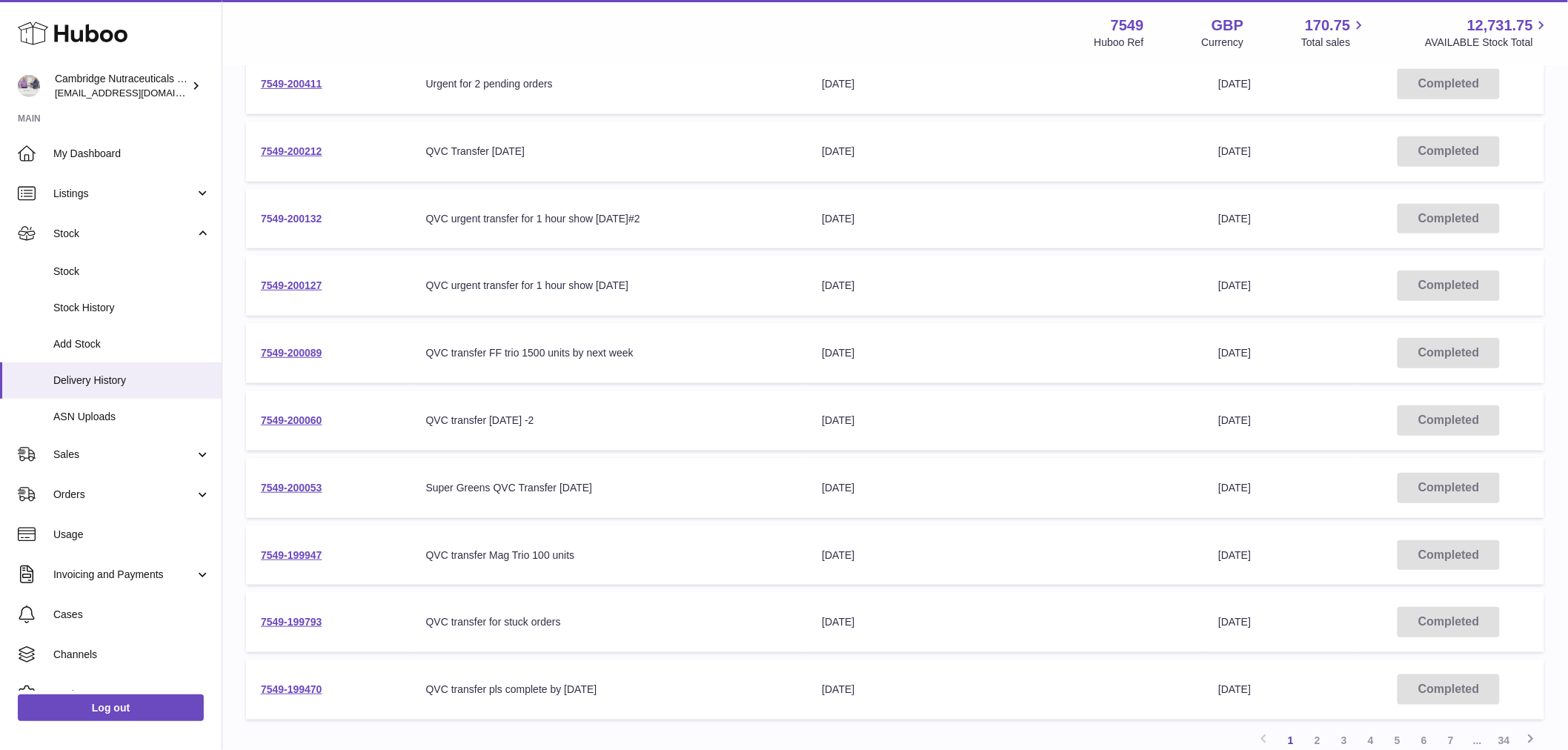
click at [297, 215] on link "7549-200132" at bounding box center [291, 218] width 62 height 12
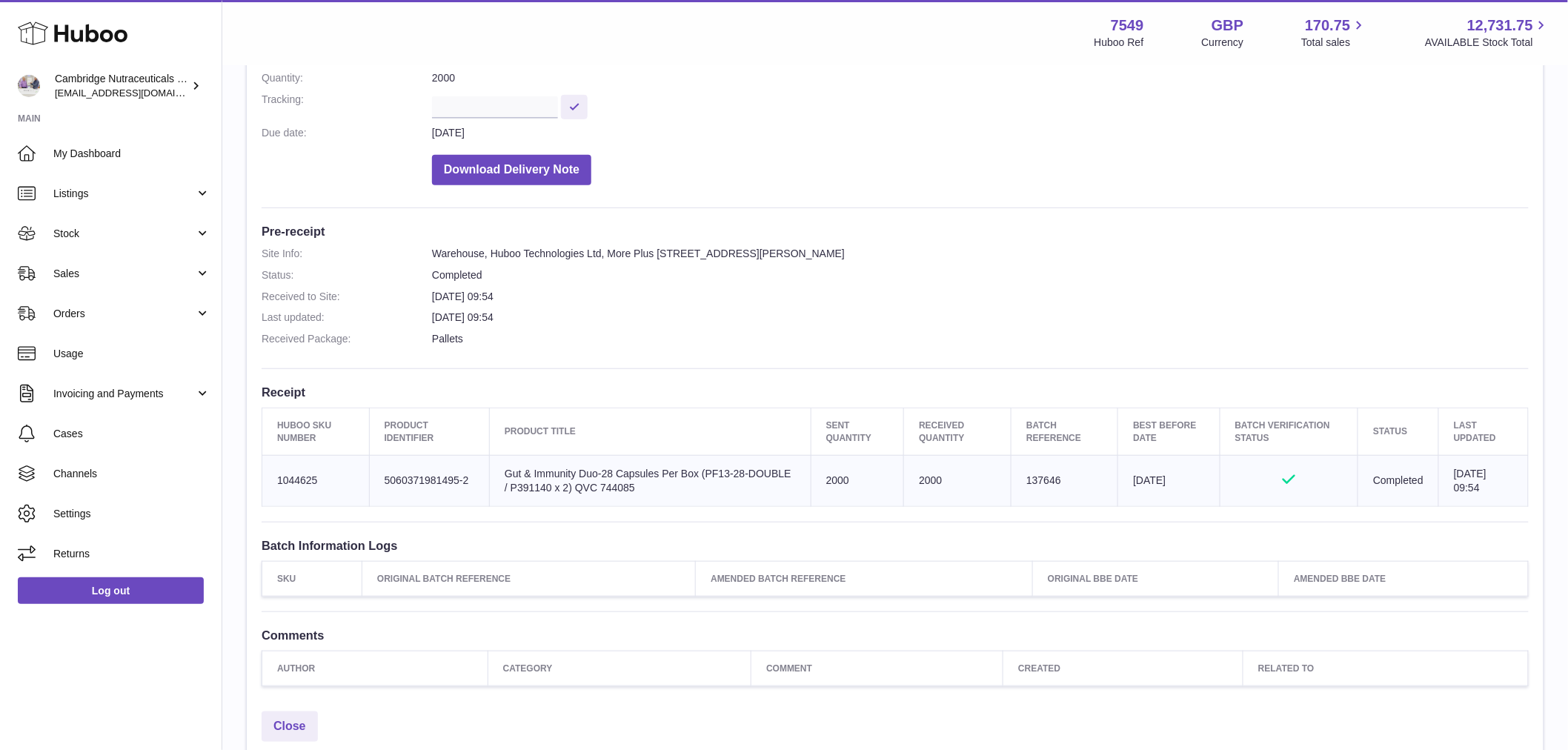
scroll to position [247, 0]
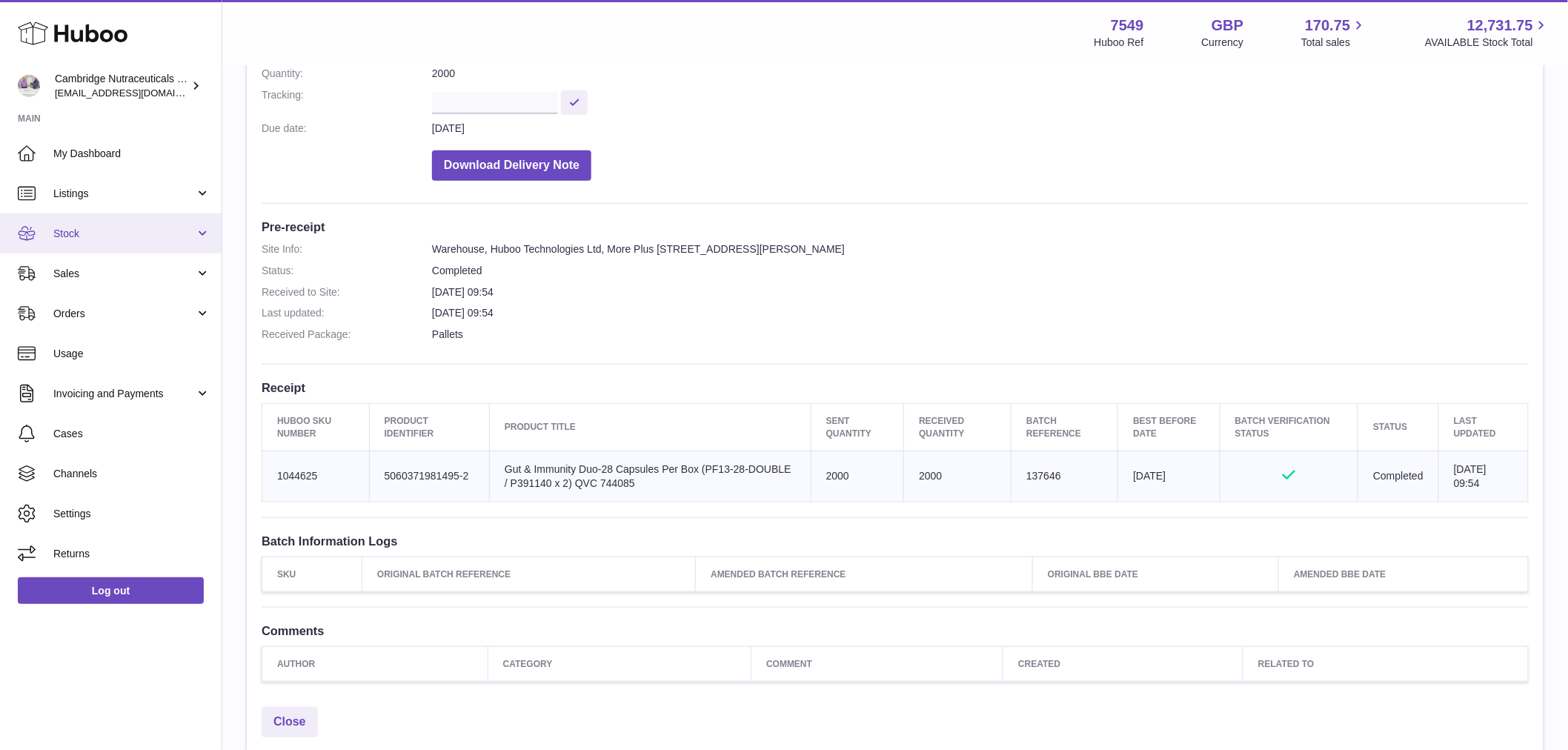
click at [98, 242] on link "Stock" at bounding box center [110, 233] width 221 height 40
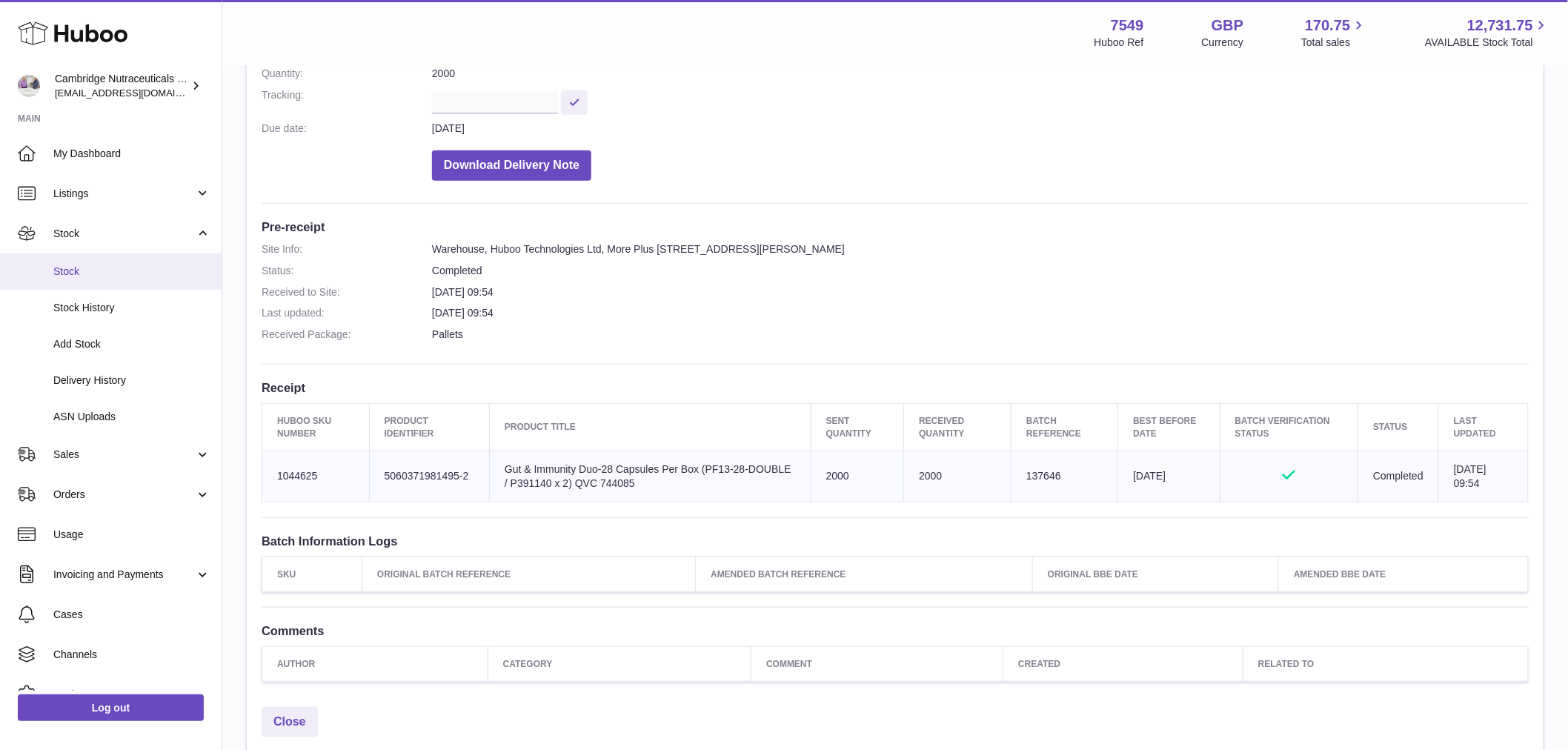
click at [99, 269] on span "Stock" at bounding box center [132, 271] width 157 height 14
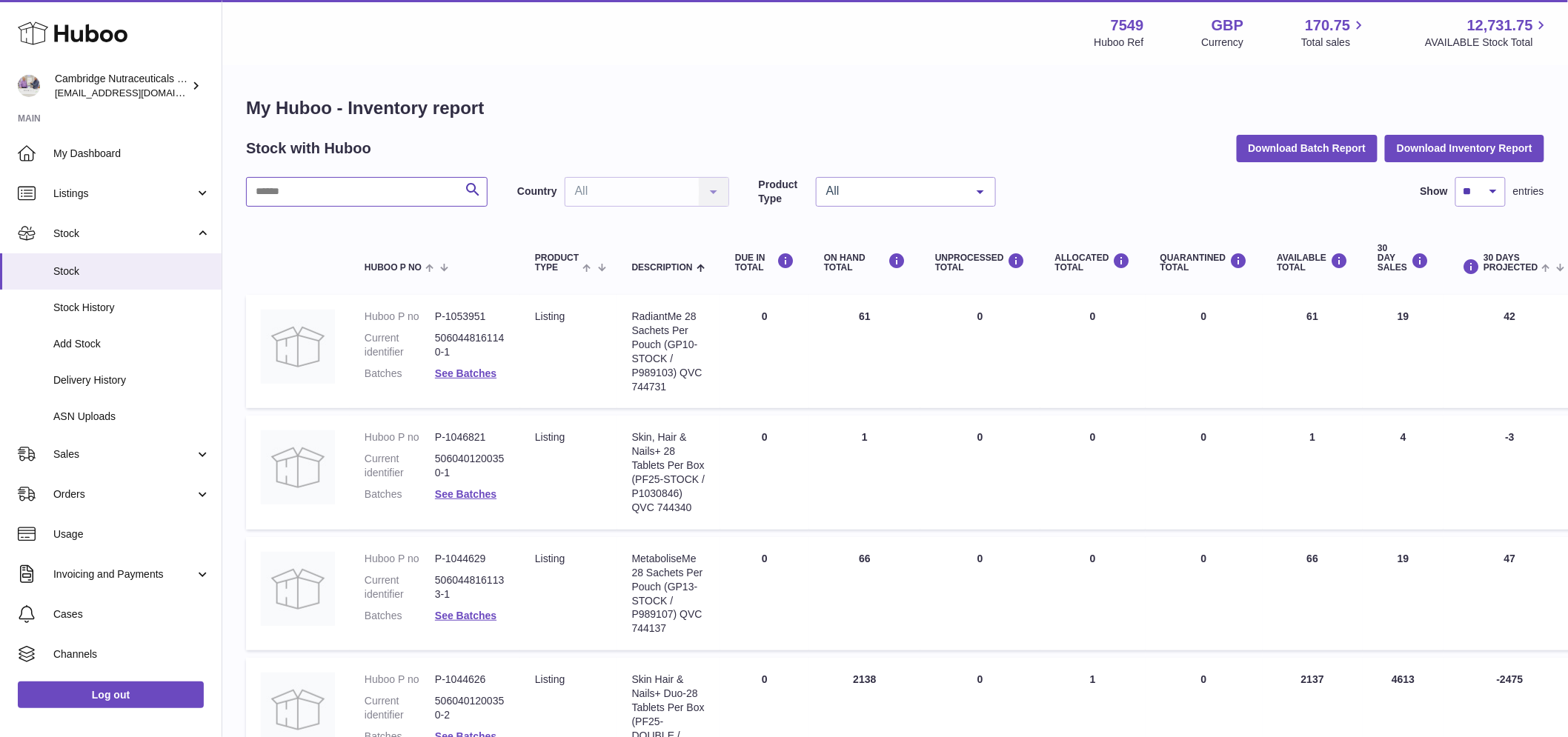
click at [368, 197] on input "text" at bounding box center [367, 192] width 242 height 29
type input "***"
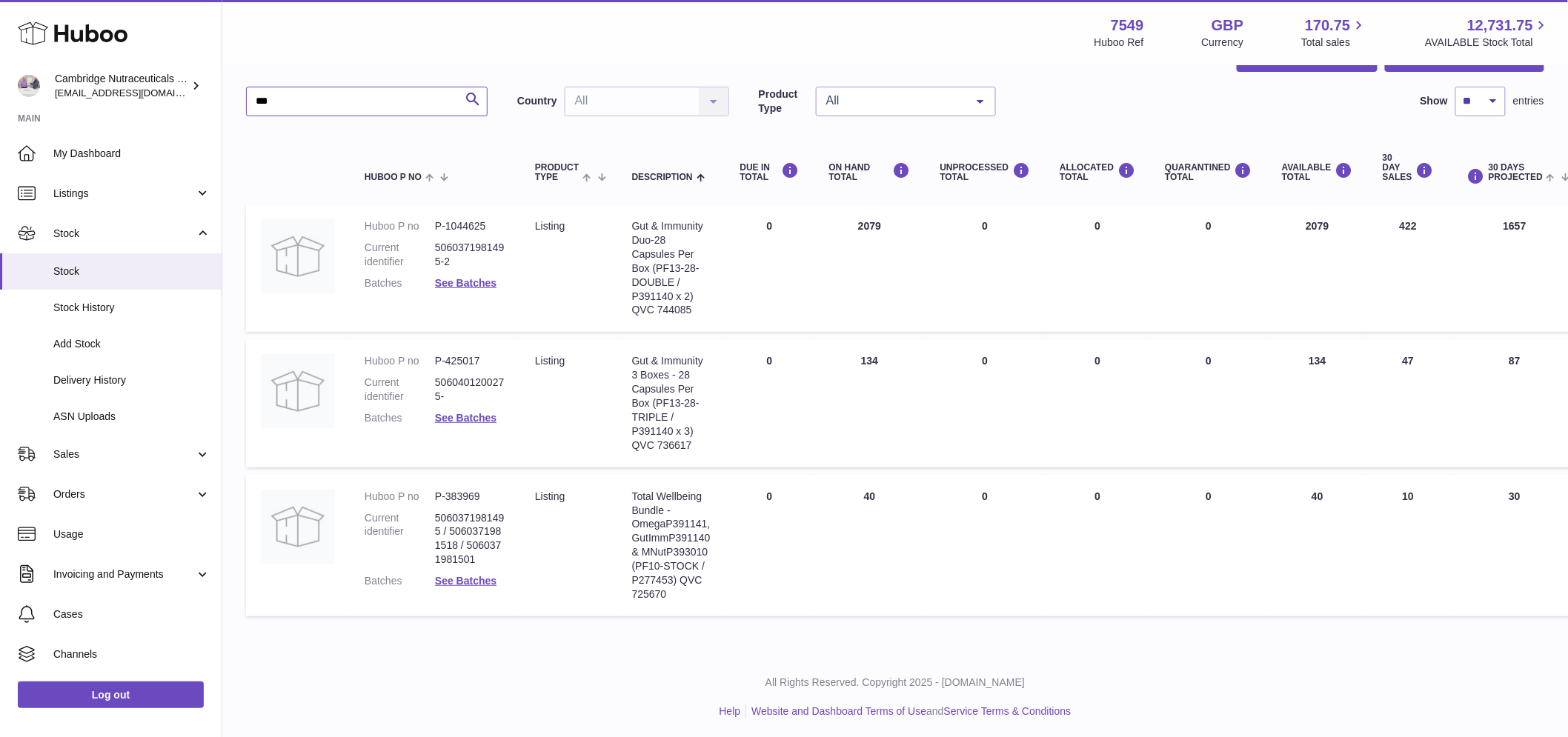
scroll to position [92, 0]
click at [120, 701] on link "Log out" at bounding box center [110, 694] width 186 height 27
